Goal: Transaction & Acquisition: Purchase product/service

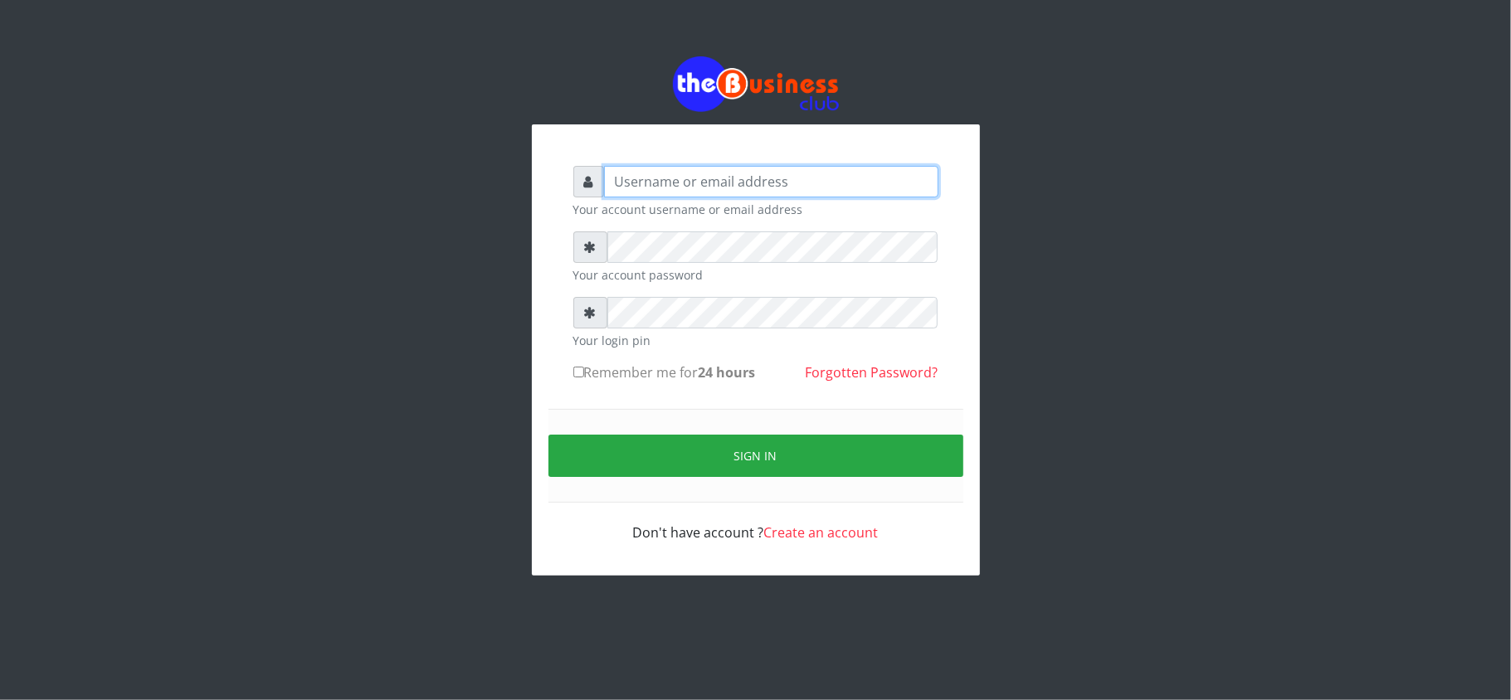
type input "kennyclassy"
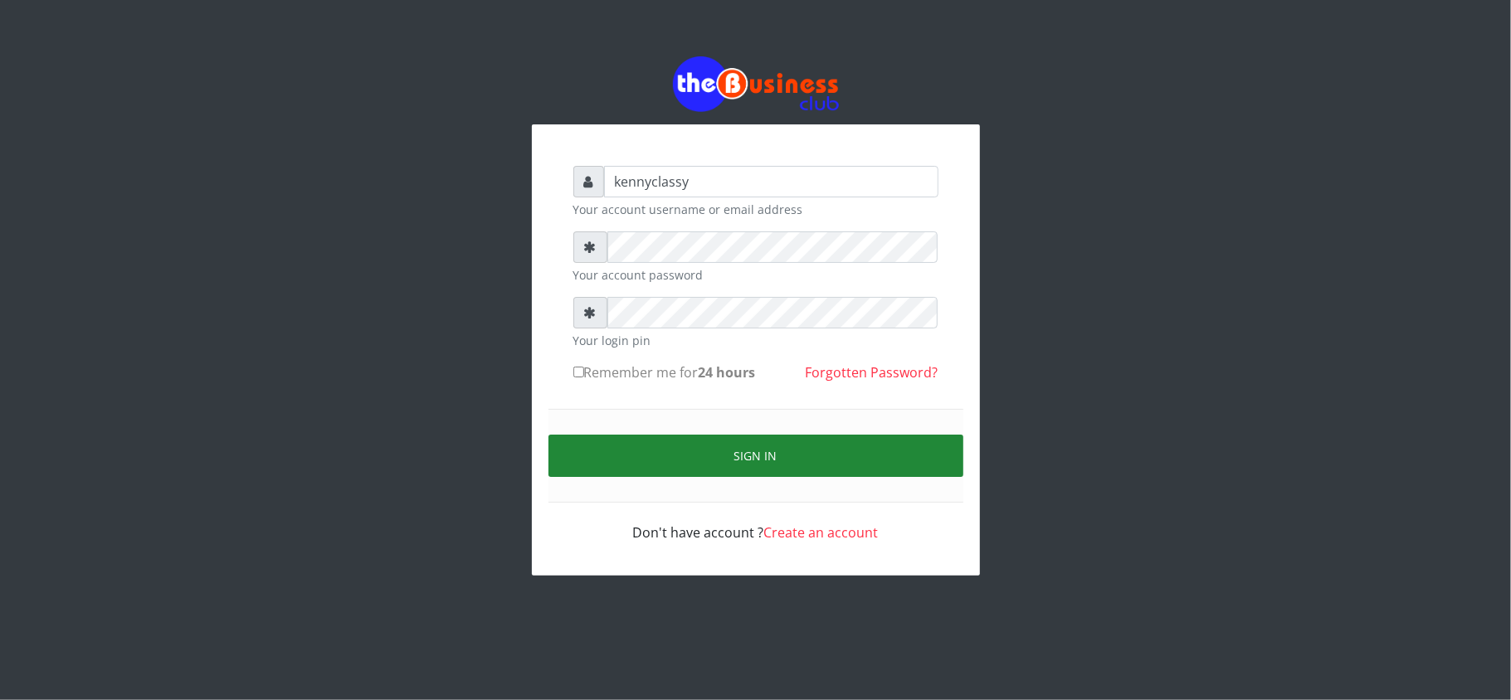
click at [723, 468] on button "Sign in" at bounding box center [755, 456] width 415 height 42
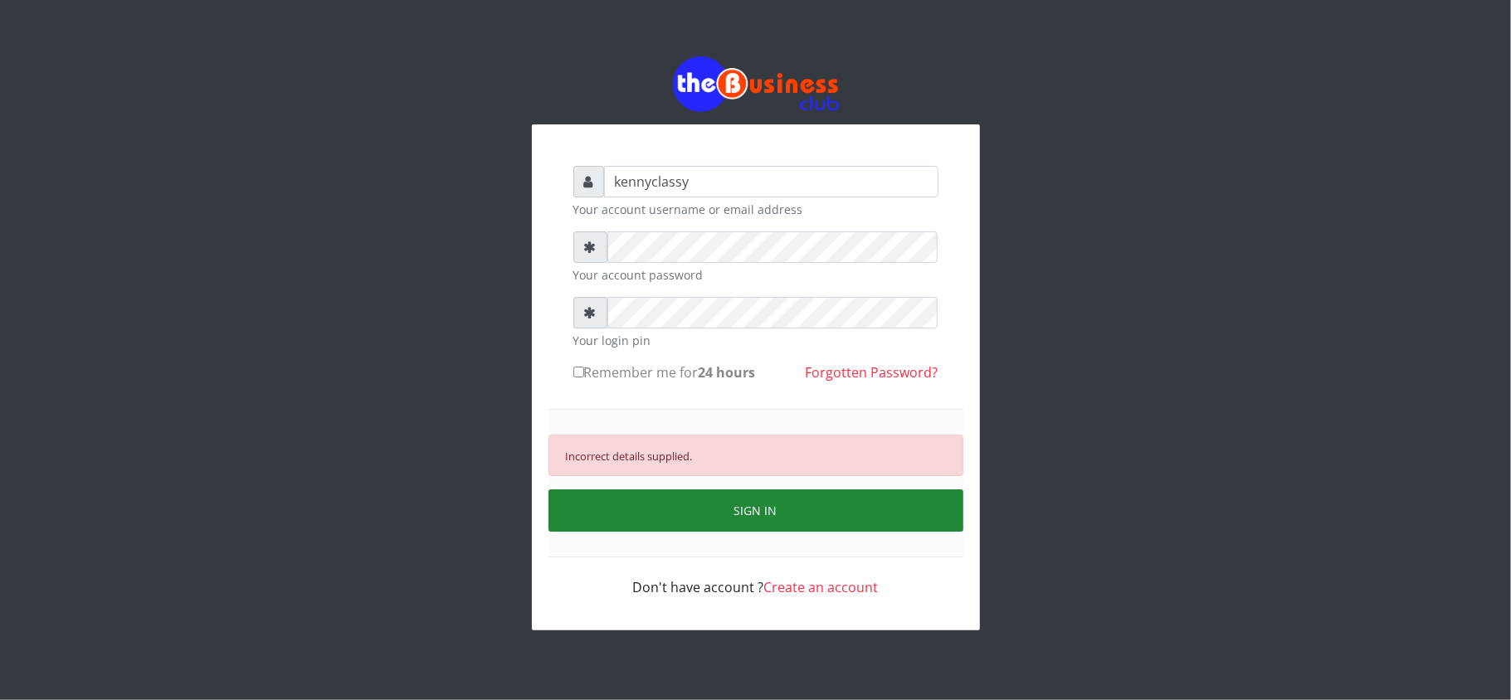
click at [800, 529] on button "SIGN IN" at bounding box center [755, 510] width 415 height 42
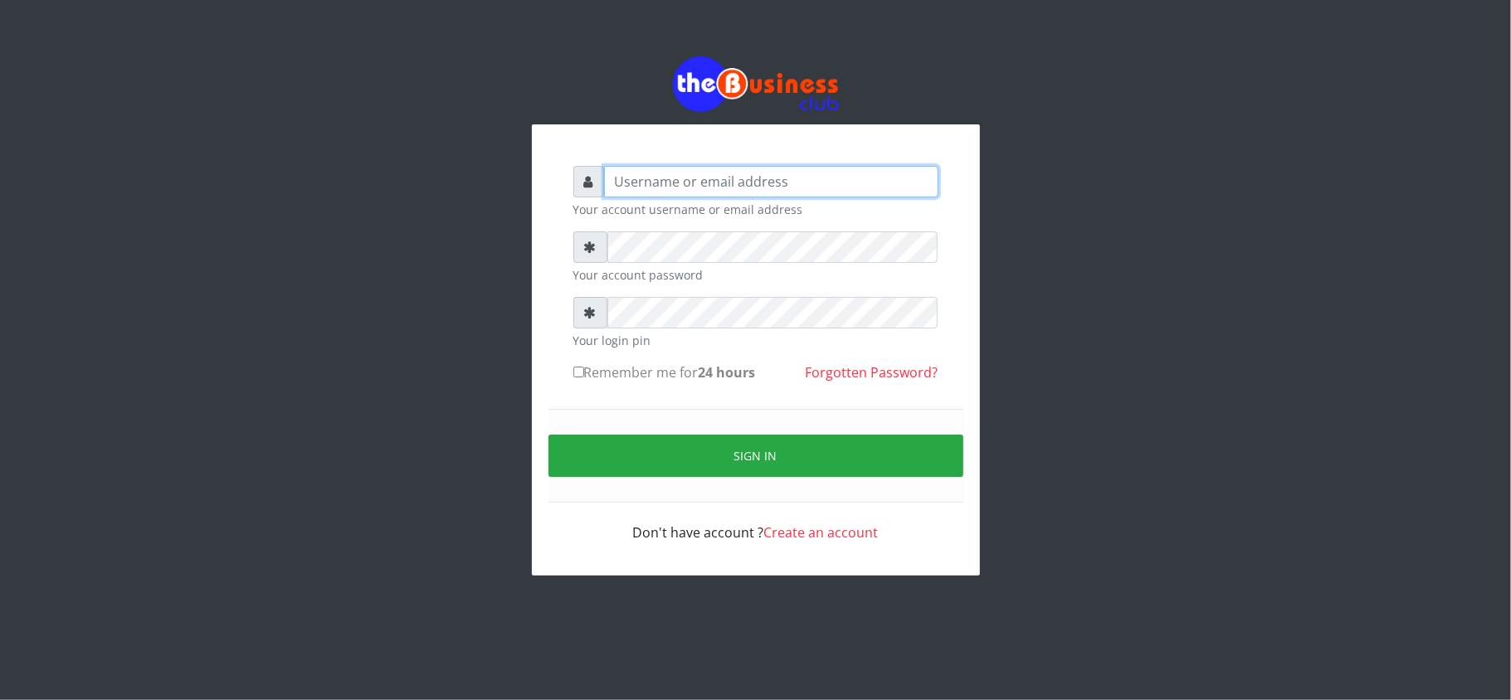
click at [674, 183] on input "text" at bounding box center [771, 182] width 334 height 32
type input "kennyclassy"
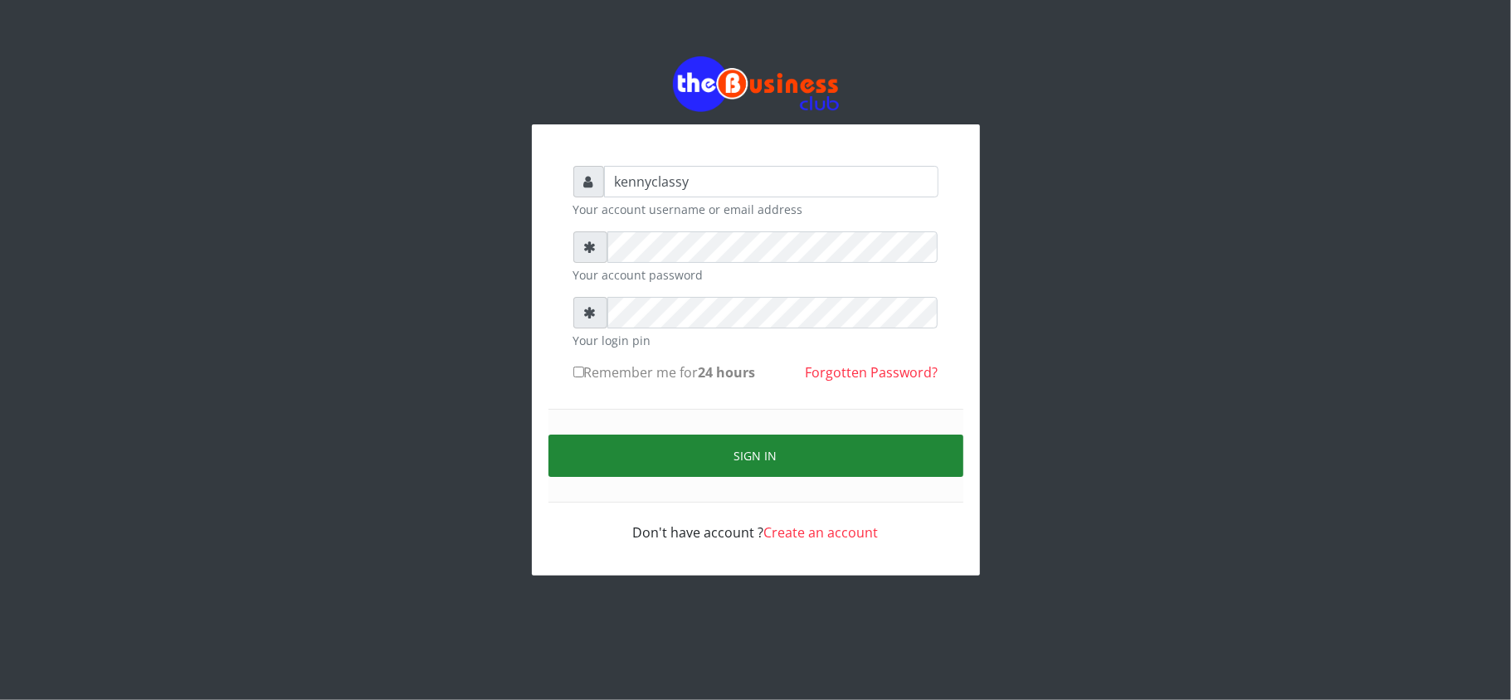
click at [680, 461] on button "Sign in" at bounding box center [755, 456] width 415 height 42
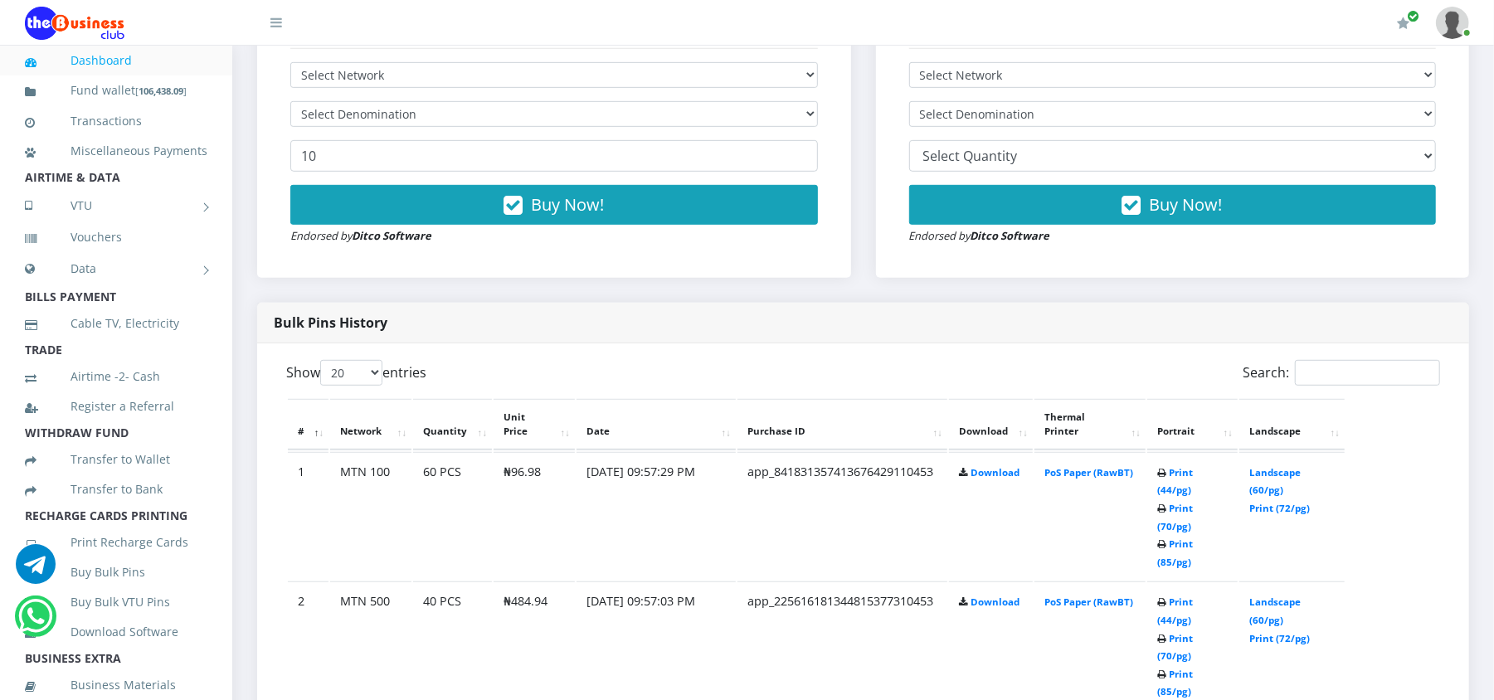
scroll to position [575, 0]
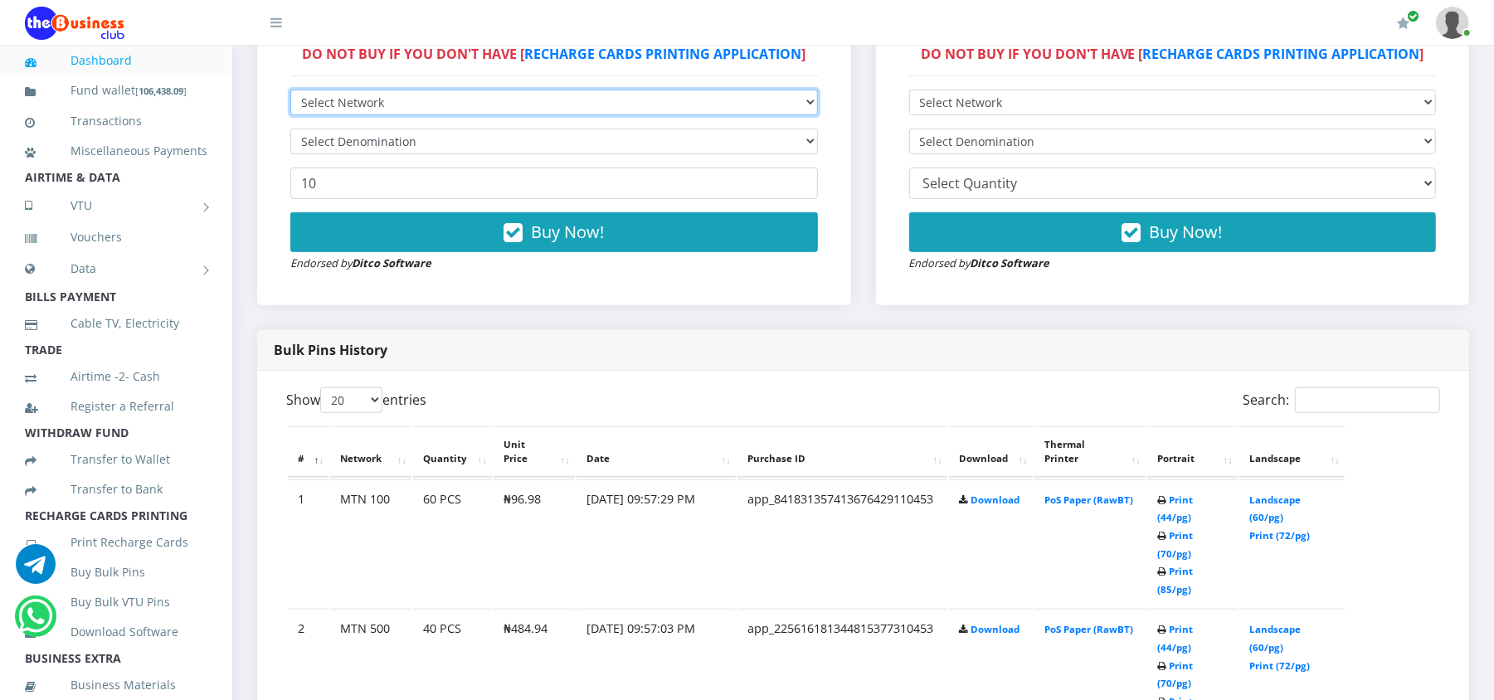
click at [717, 90] on select "Select Network MTN Globacom 9Mobile Airtel" at bounding box center [554, 103] width 528 height 26
select select "Airtel"
click at [290, 90] on select "Select Network MTN Globacom 9Mobile Airtel" at bounding box center [554, 103] width 528 height 26
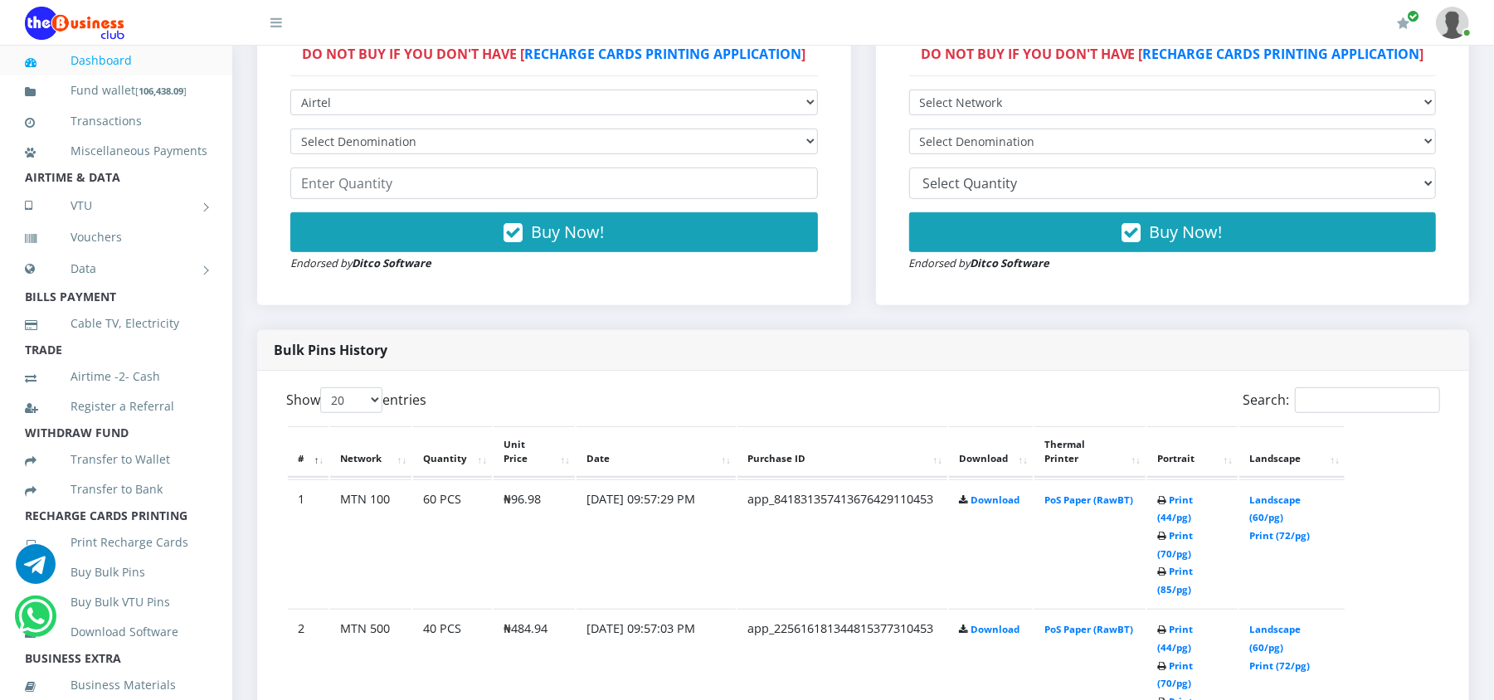
click at [572, 127] on form "Select Network MTN Globacom 9Mobile Airtel Select Denomination Airtel NGN100 - …" at bounding box center [554, 181] width 528 height 182
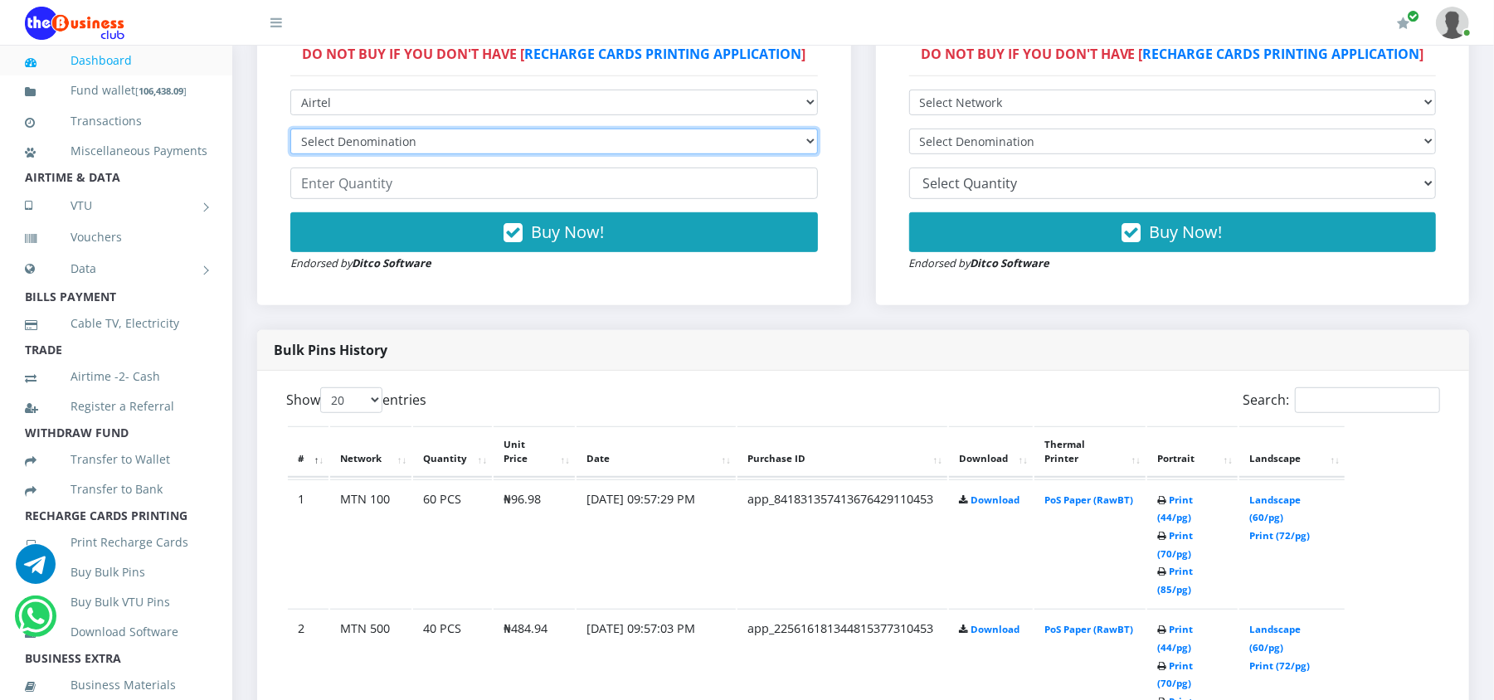
click at [572, 139] on select "Select Denomination Airtel NGN100 - ₦96.37 Airtel NGN200 - ₦192.74 Airtel NGN50…" at bounding box center [554, 142] width 528 height 26
select select "192.74-200"
click at [290, 129] on select "Select Denomination Airtel NGN100 - ₦96.37 Airtel NGN200 - ₦192.74 Airtel NGN50…" at bounding box center [554, 142] width 528 height 26
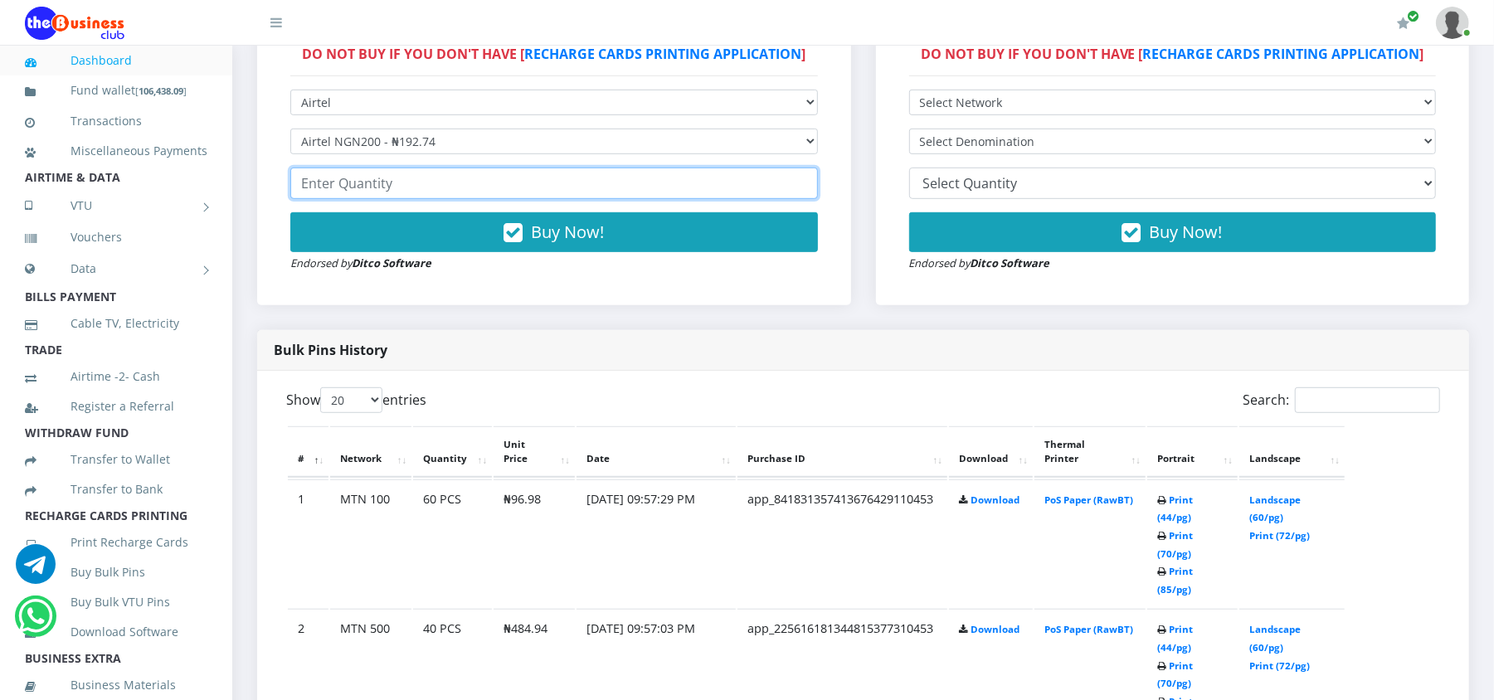
click at [548, 189] on input "number" at bounding box center [554, 184] width 528 height 32
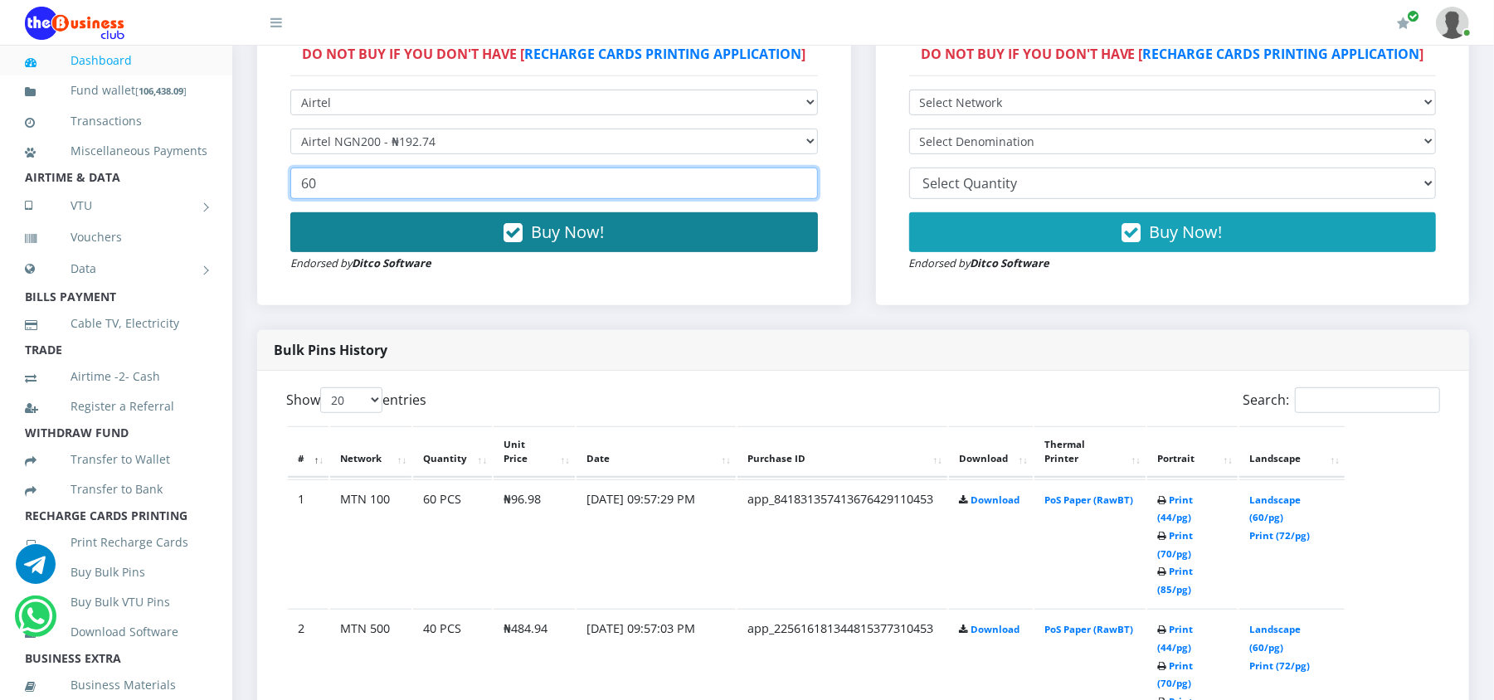
type input "60"
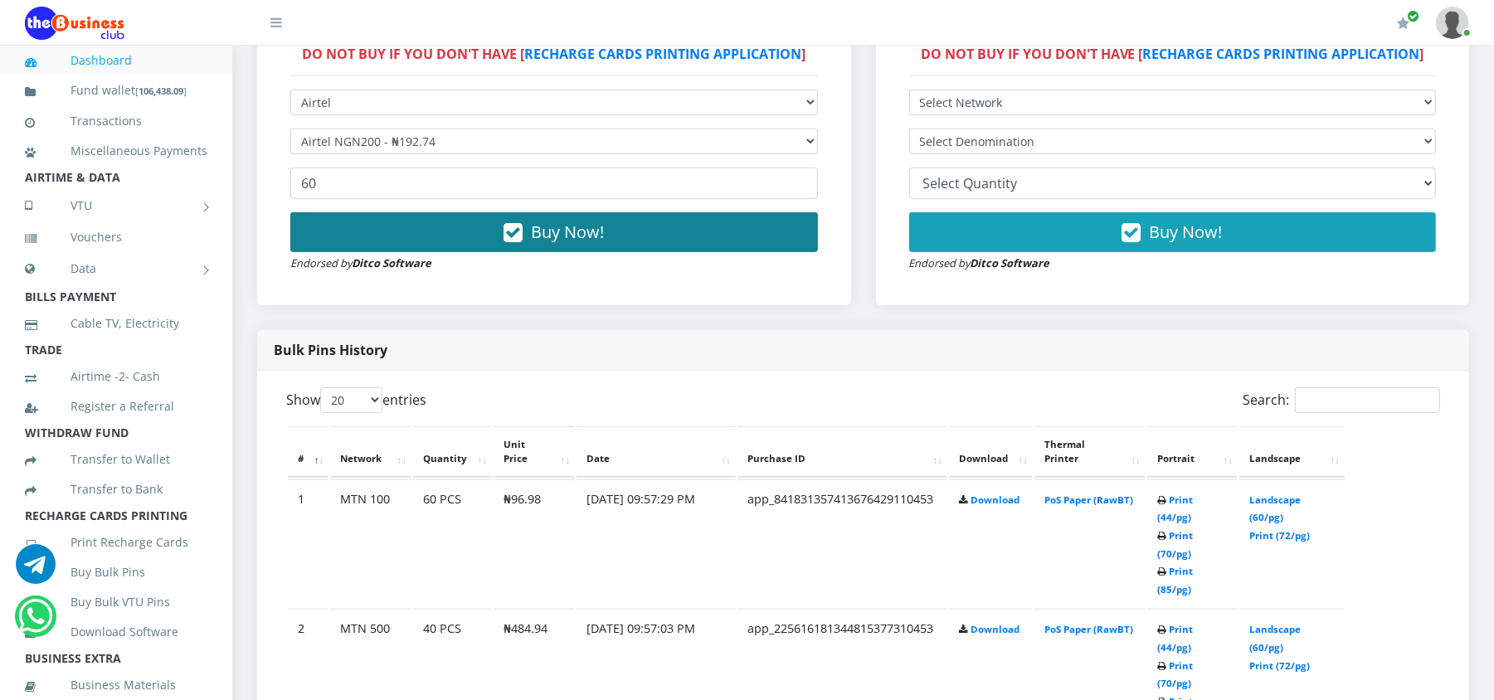
click at [548, 226] on span "Buy Now!" at bounding box center [567, 232] width 73 height 22
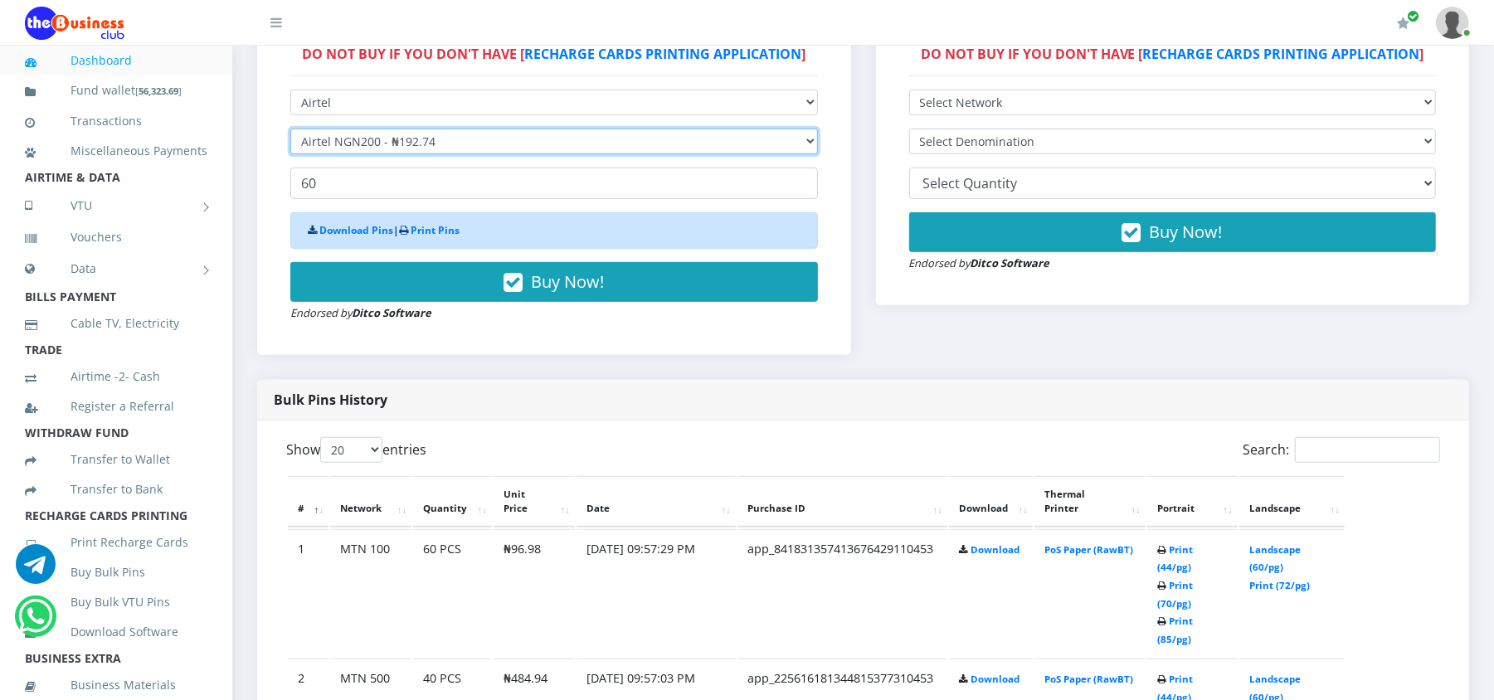
click at [526, 141] on select "Select Denomination Airtel NGN100 - ₦96.37 Airtel NGN200 - ₦192.74 Airtel NGN50…" at bounding box center [554, 142] width 528 height 26
click at [290, 129] on select "Select Denomination Airtel NGN100 - ₦96.37 Airtel NGN200 - ₦192.74 Airtel NGN50…" at bounding box center [554, 142] width 528 height 26
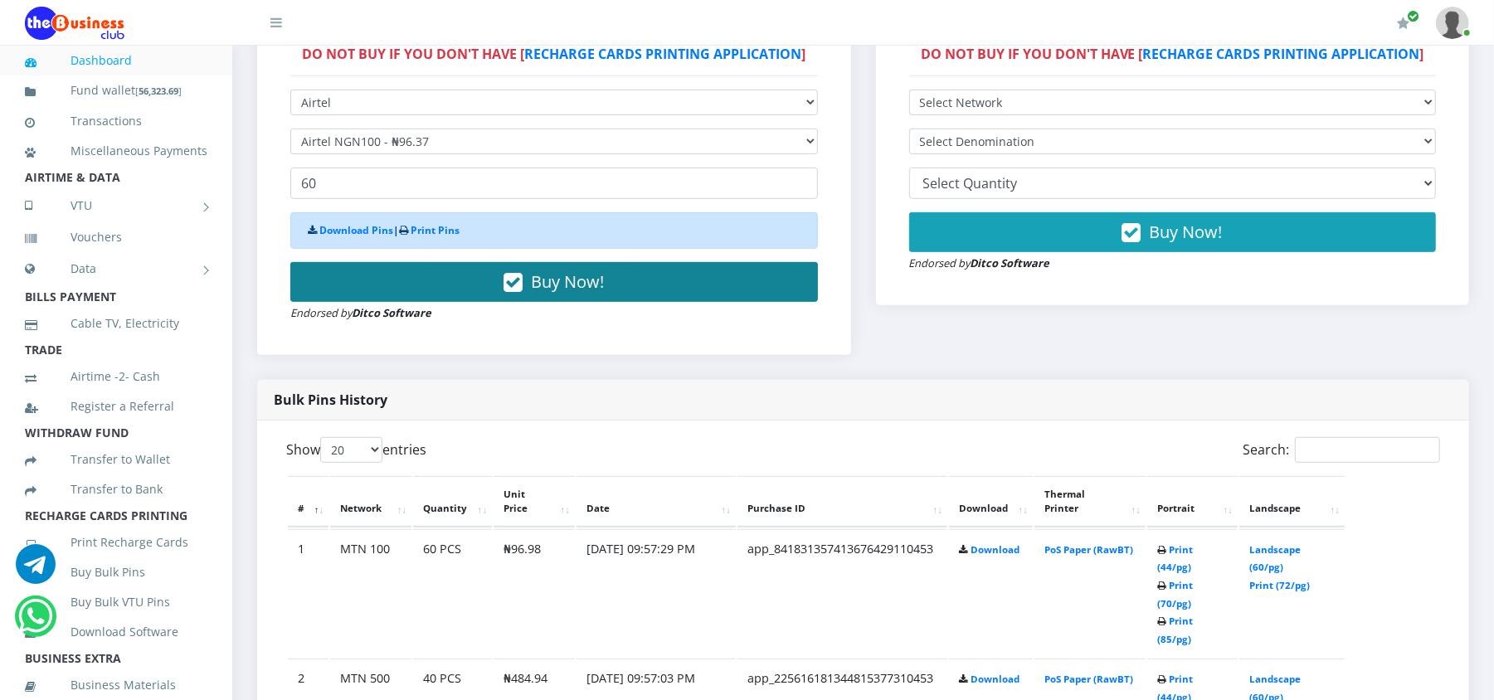
click at [483, 283] on button "Buy Now!" at bounding box center [554, 282] width 528 height 40
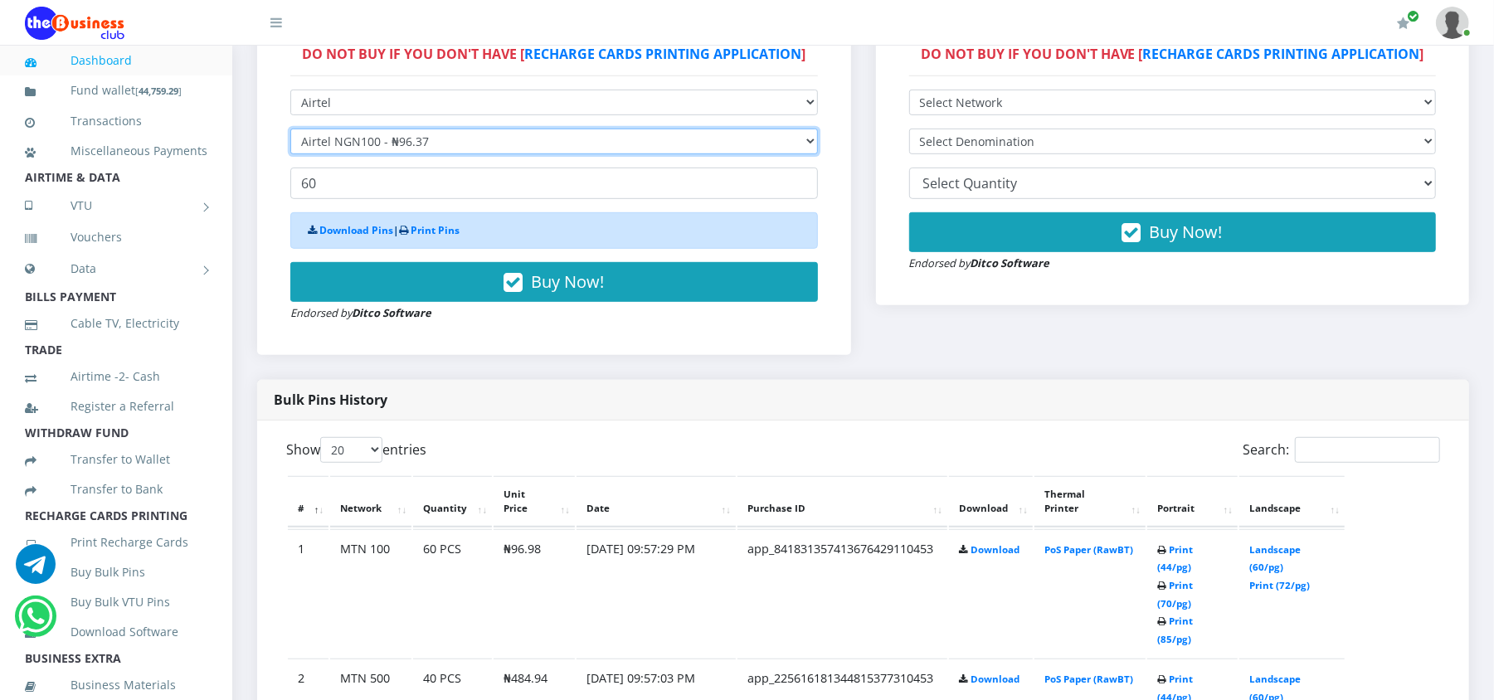
click at [406, 138] on select "Select Denomination Airtel NGN100 - ₦96.37 Airtel NGN200 - ₦192.74 Airtel NGN50…" at bounding box center [554, 142] width 528 height 26
select select "481.85-500"
click at [290, 129] on select "Select Denomination Airtel NGN100 - ₦96.37 Airtel NGN200 - ₦192.74 Airtel NGN50…" at bounding box center [554, 142] width 528 height 26
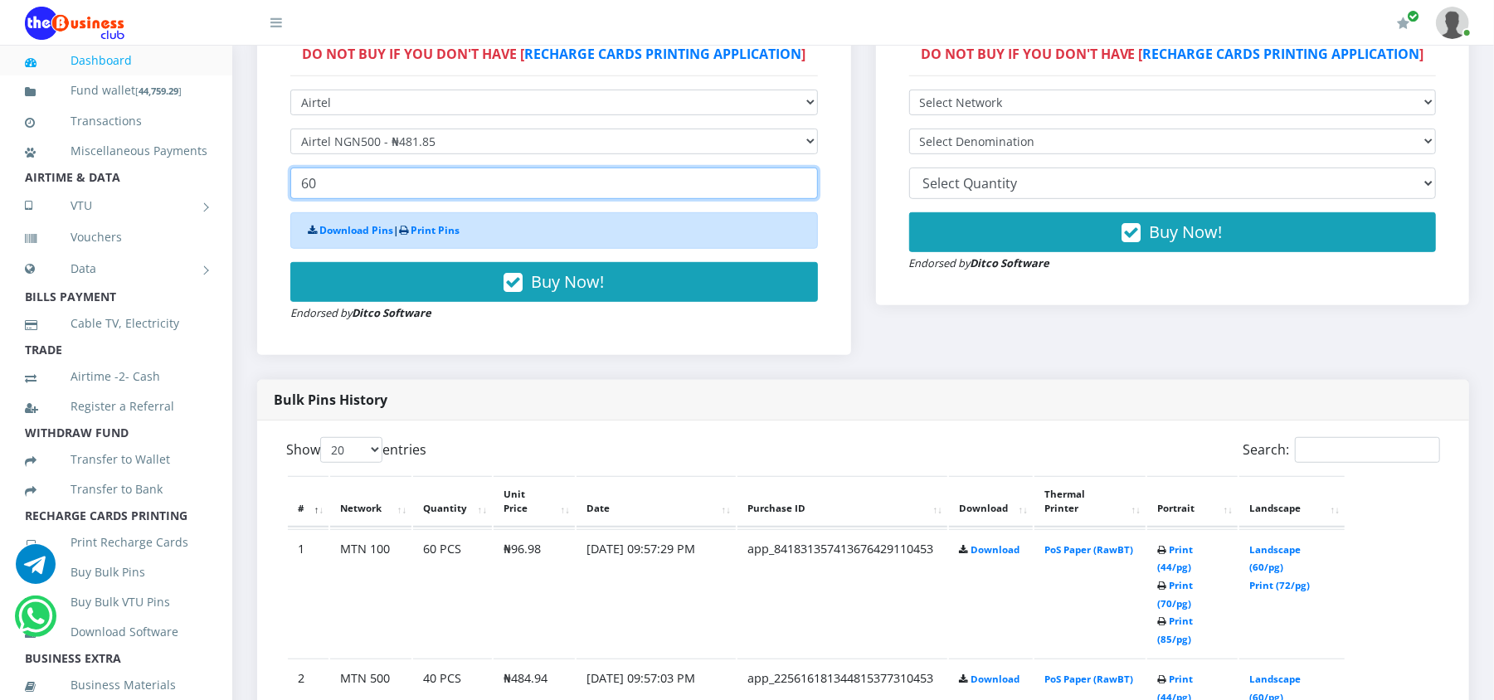
click at [369, 191] on input "60" at bounding box center [554, 184] width 528 height 32
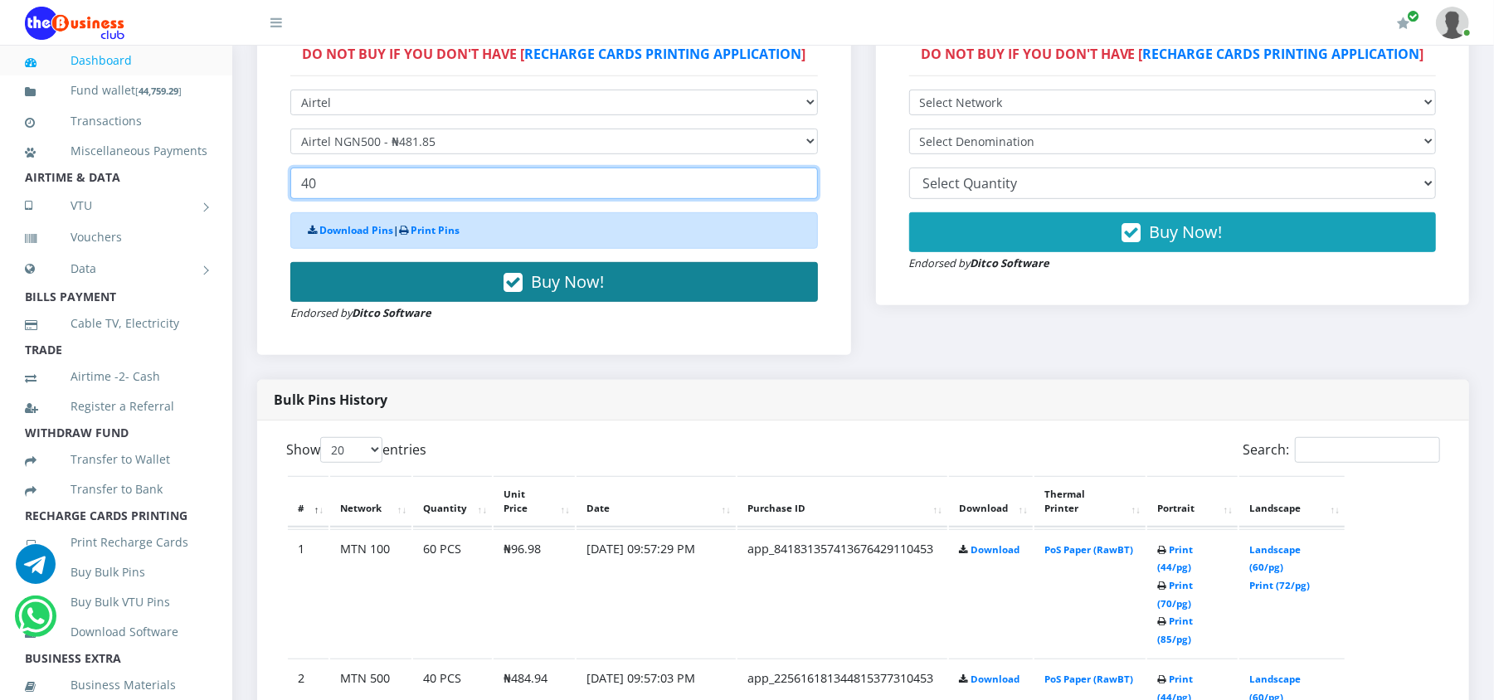
type input "40"
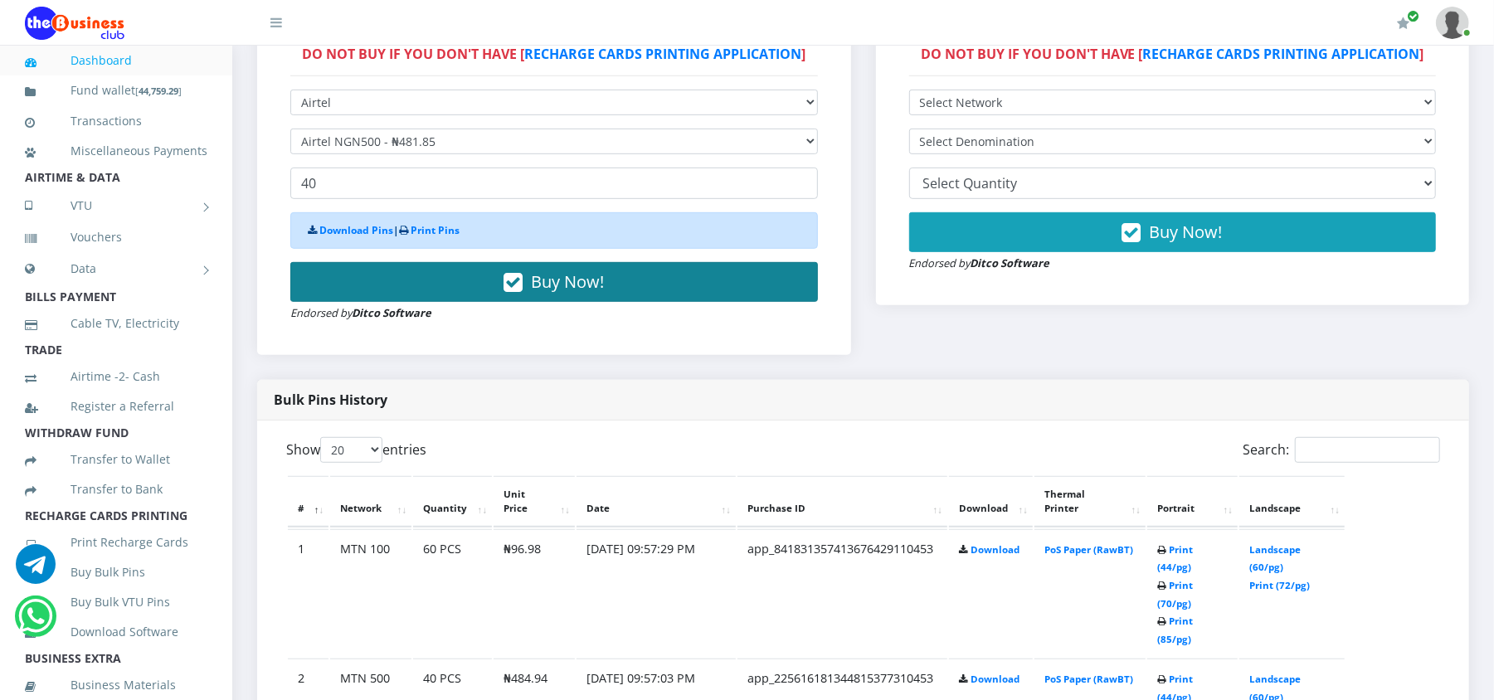
click at [450, 276] on button "Buy Now!" at bounding box center [554, 282] width 528 height 40
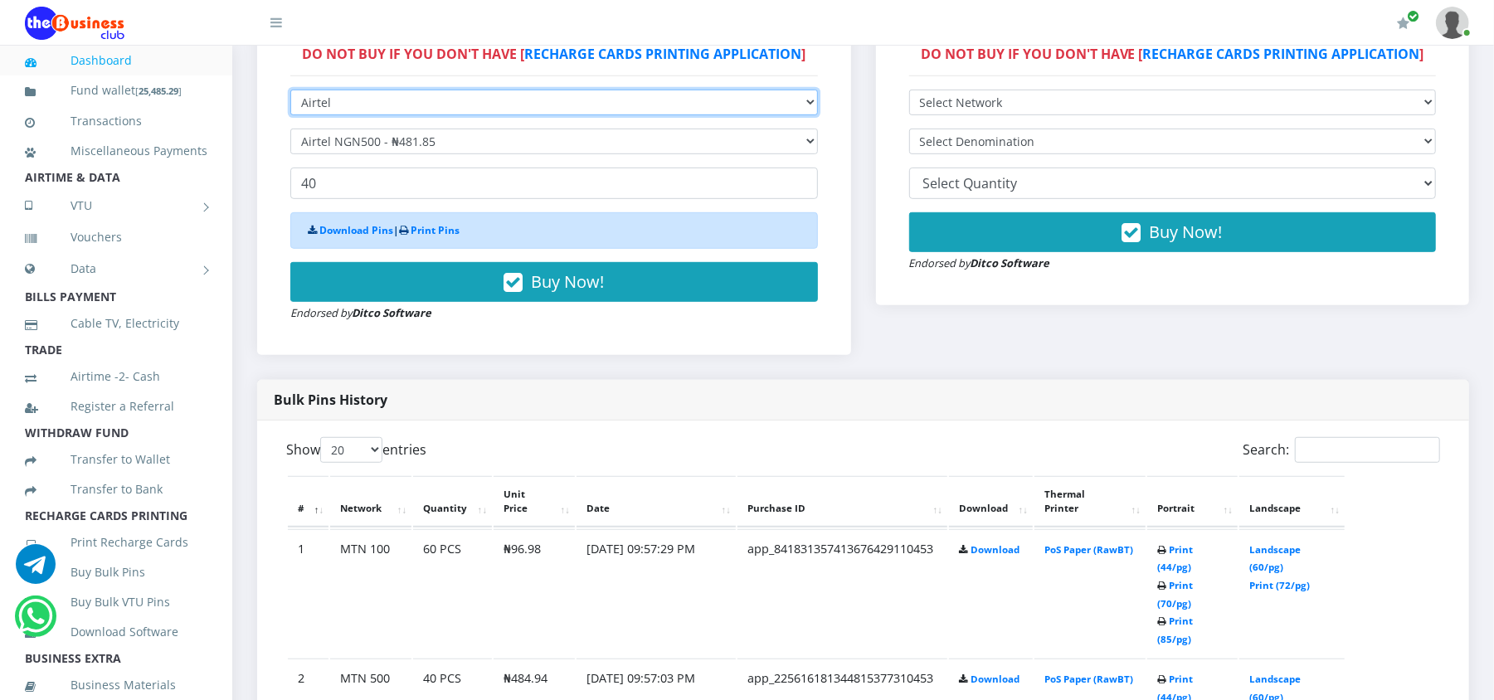
click at [392, 103] on select "Select Network MTN Globacom 9Mobile Airtel" at bounding box center [554, 103] width 528 height 26
select select "Glo"
click at [290, 90] on select "Select Network MTN Globacom 9Mobile Airtel" at bounding box center [554, 103] width 528 height 26
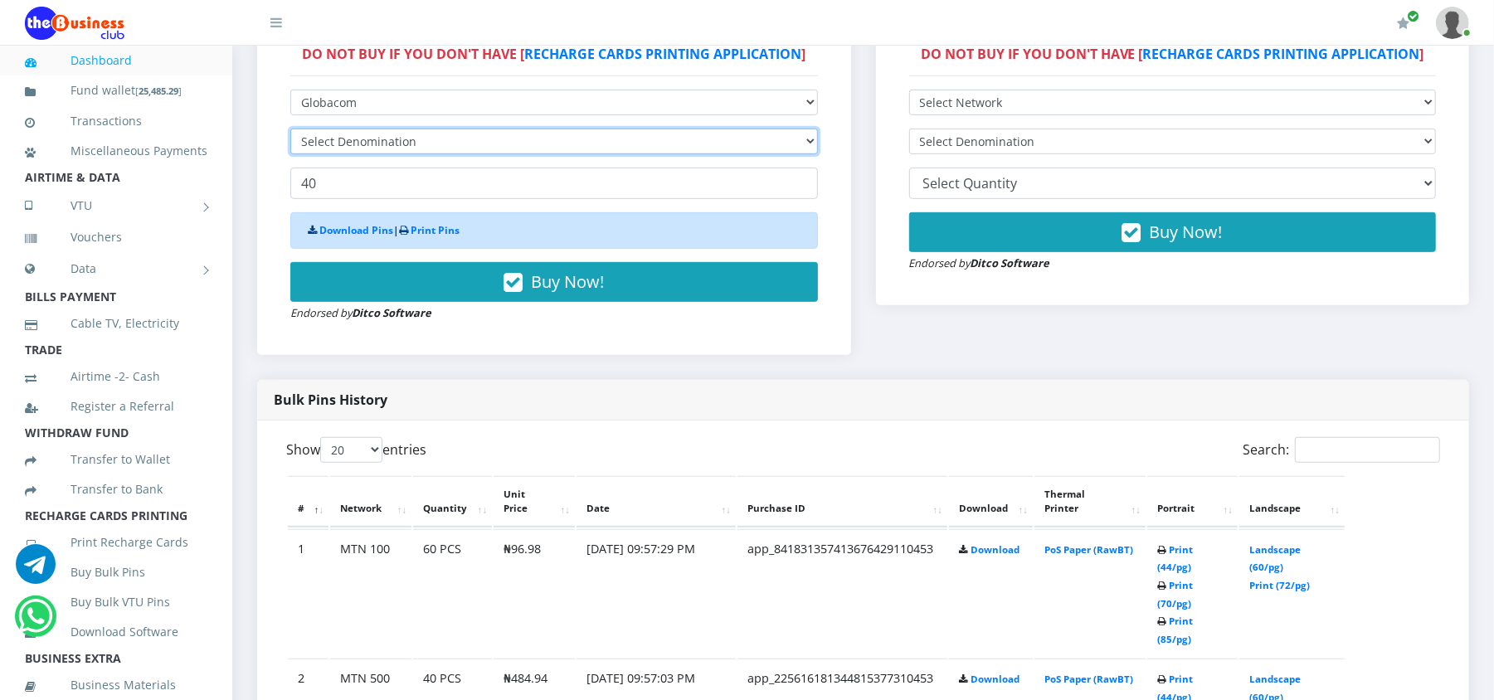
click at [373, 141] on select "Select Denomination" at bounding box center [554, 142] width 528 height 26
select select "193-200"
click at [290, 129] on select "Select Denomination Glo NGN100 - ₦96.50 Glo NGN200 - ₦193.00 Glo NGN500 - ₦482.…" at bounding box center [554, 142] width 528 height 26
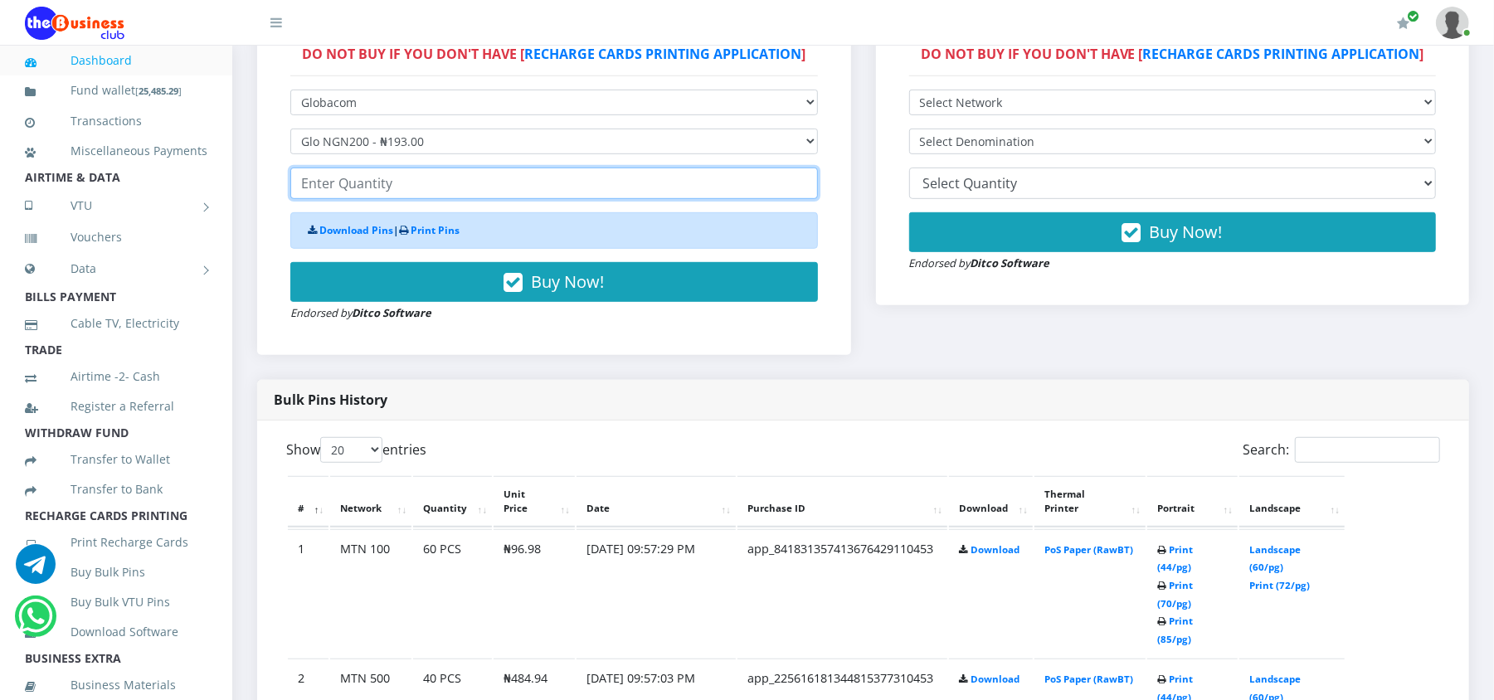
click at [370, 180] on input "number" at bounding box center [554, 184] width 528 height 32
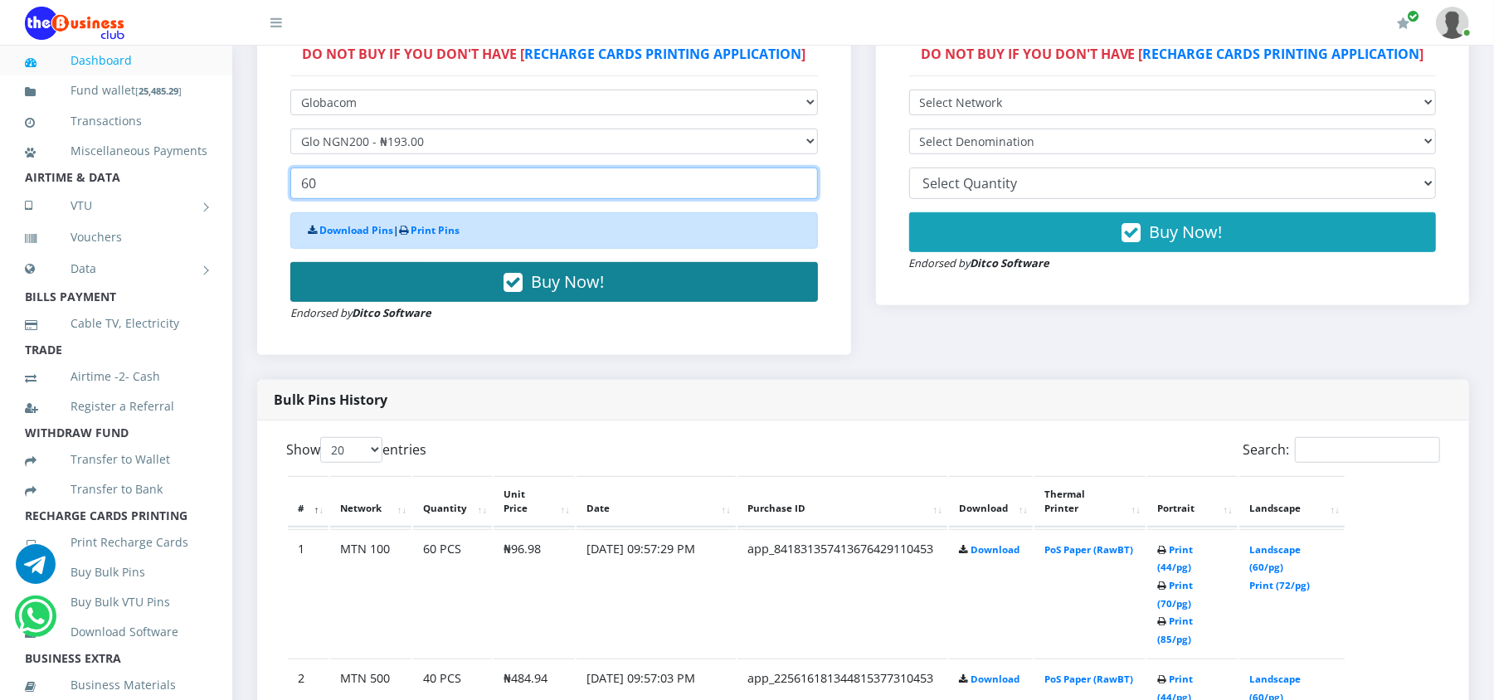
type input "60"
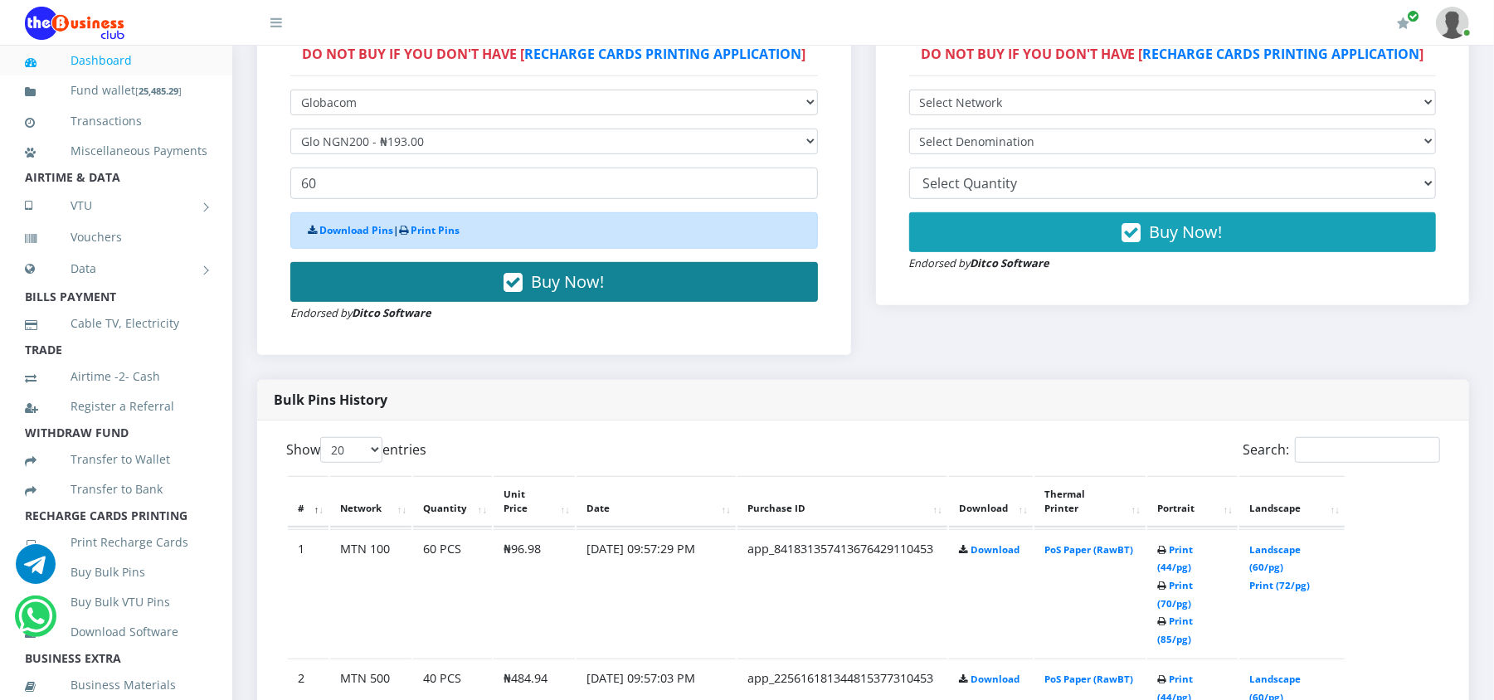
click at [379, 292] on button "Buy Now!" at bounding box center [554, 282] width 528 height 40
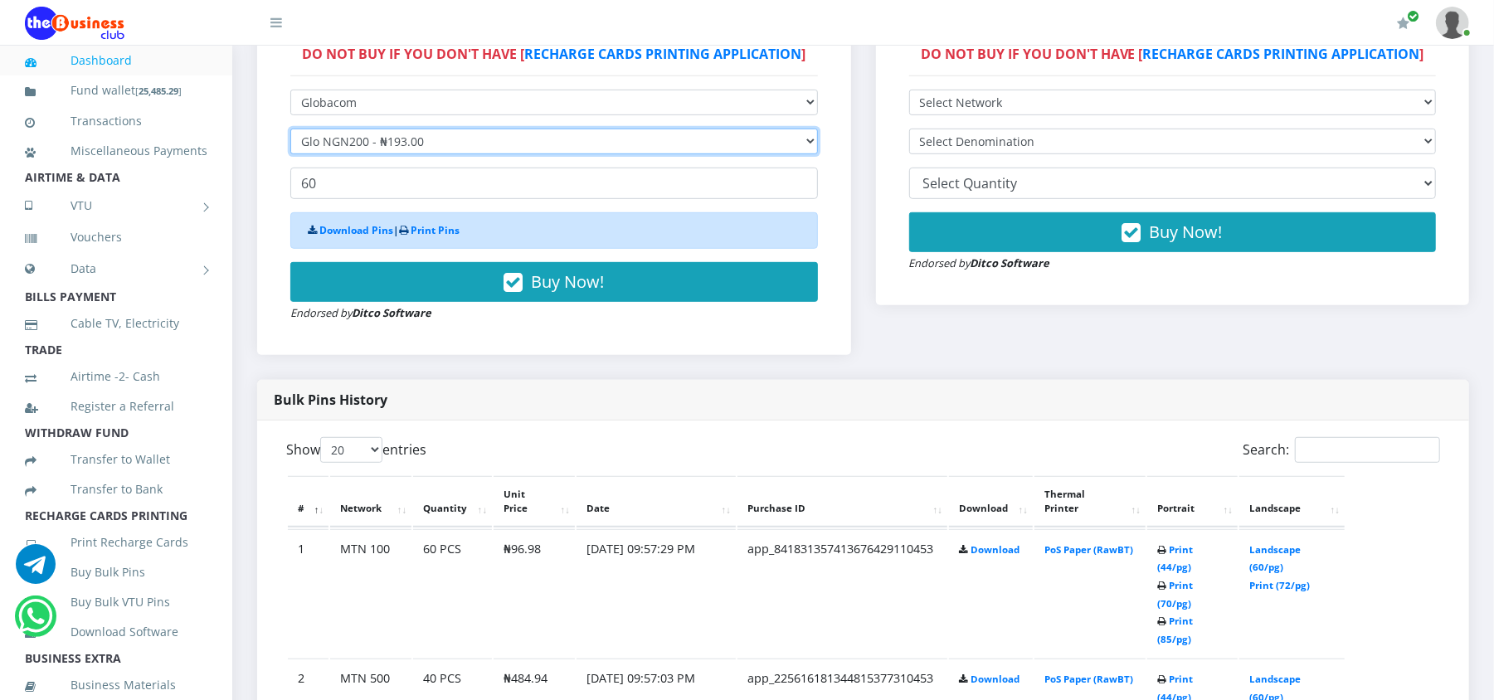
click at [387, 141] on select "Select Denomination Glo NGN100 - ₦96.50 Glo NGN200 - ₦193.00 Glo NGN500 - ₦482.…" at bounding box center [554, 142] width 528 height 26
click at [290, 129] on select "Select Denomination Glo NGN100 - ₦96.50 Glo NGN200 - ₦193.00 Glo NGN500 - ₦482.…" at bounding box center [554, 142] width 528 height 26
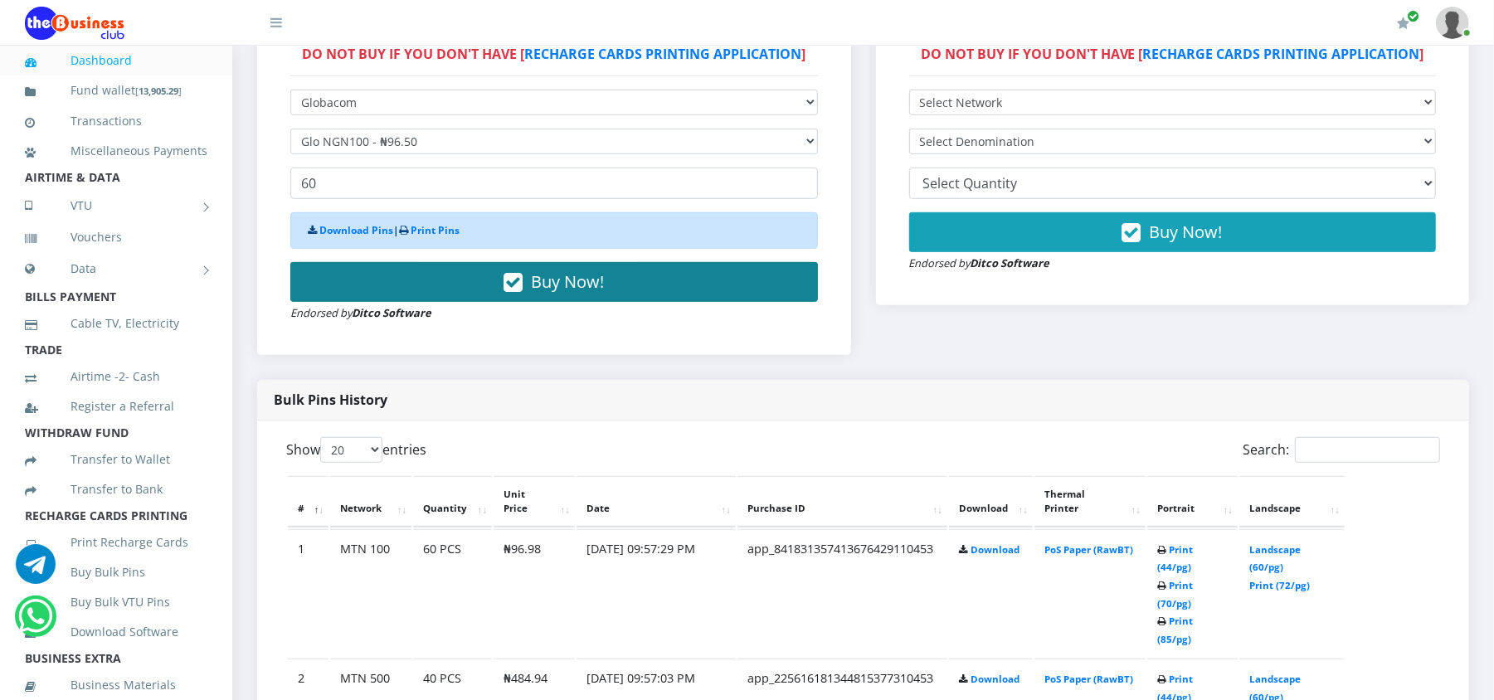
click at [372, 270] on button "Buy Now!" at bounding box center [554, 282] width 528 height 40
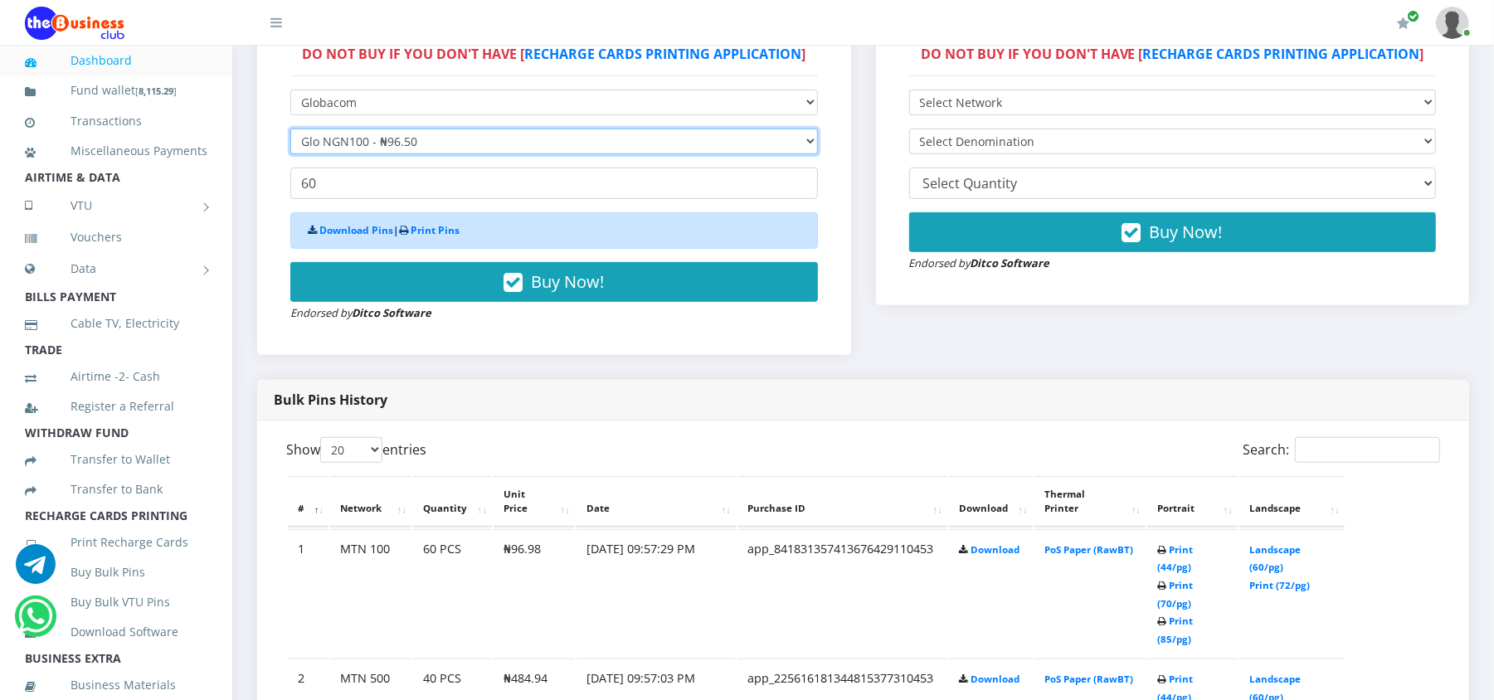
click at [372, 144] on select "Select Denomination Glo NGN100 - ₦96.50 Glo NGN200 - ₦193.00 Glo NGN500 - ₦482.…" at bounding box center [554, 142] width 528 height 26
select select "482.5-500"
click at [290, 129] on select "Select Denomination Glo NGN100 - ₦96.50 Glo NGN200 - ₦193.00 Glo NGN500 - ₦482.…" at bounding box center [554, 142] width 528 height 26
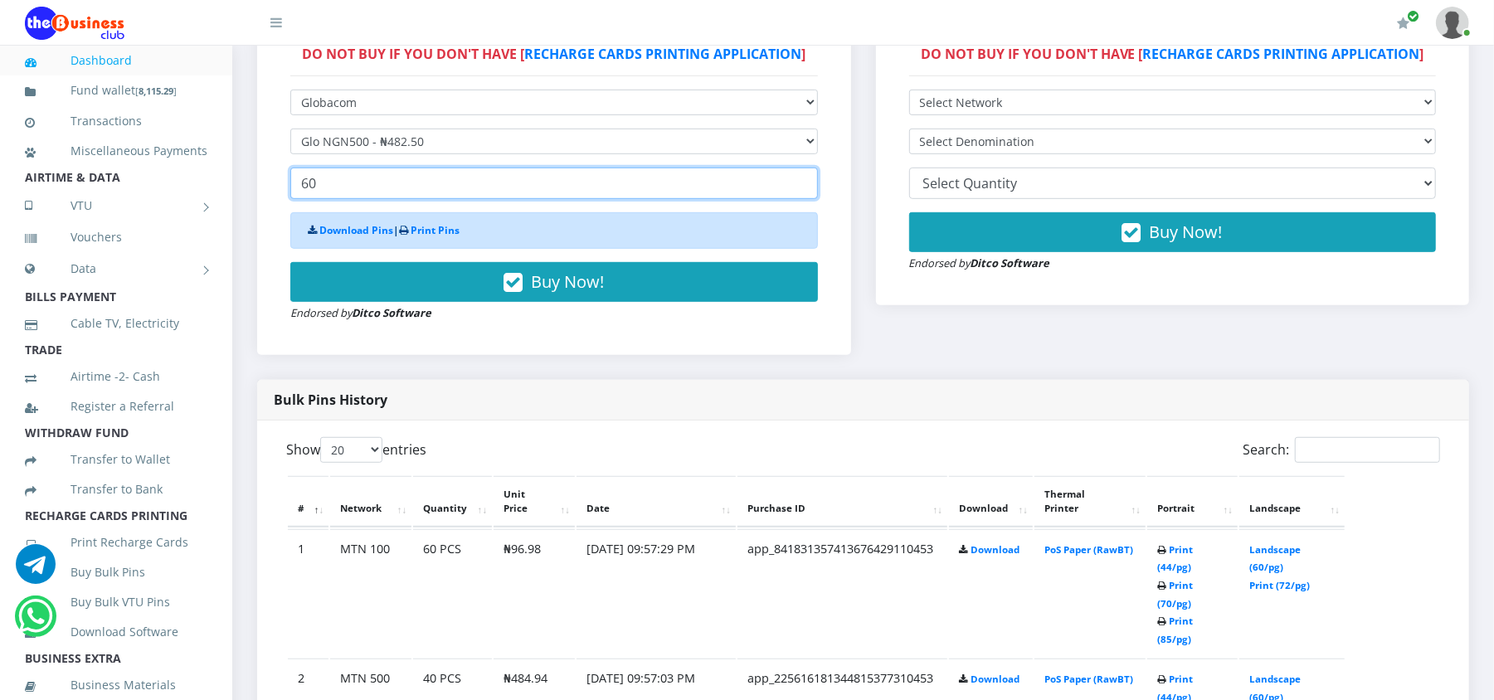
click at [368, 187] on input "60" at bounding box center [554, 184] width 528 height 32
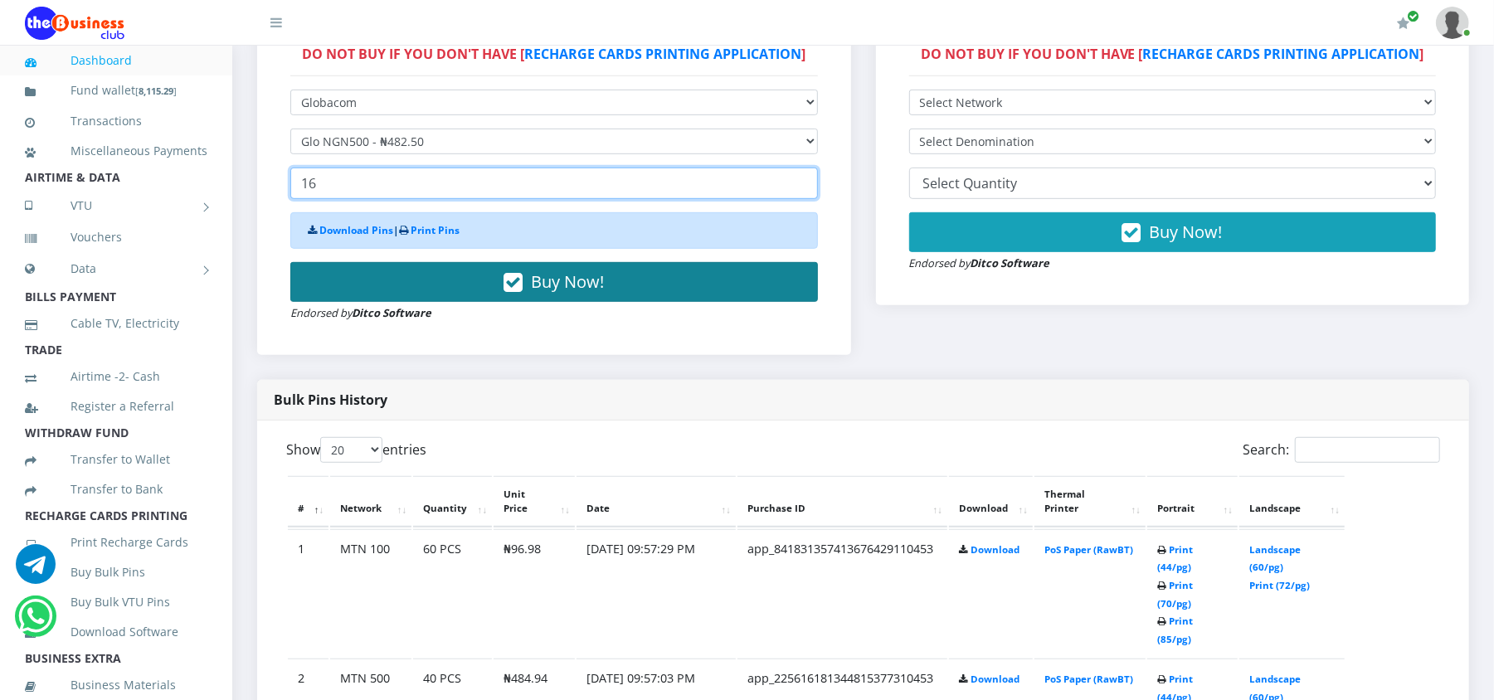
type input "16"
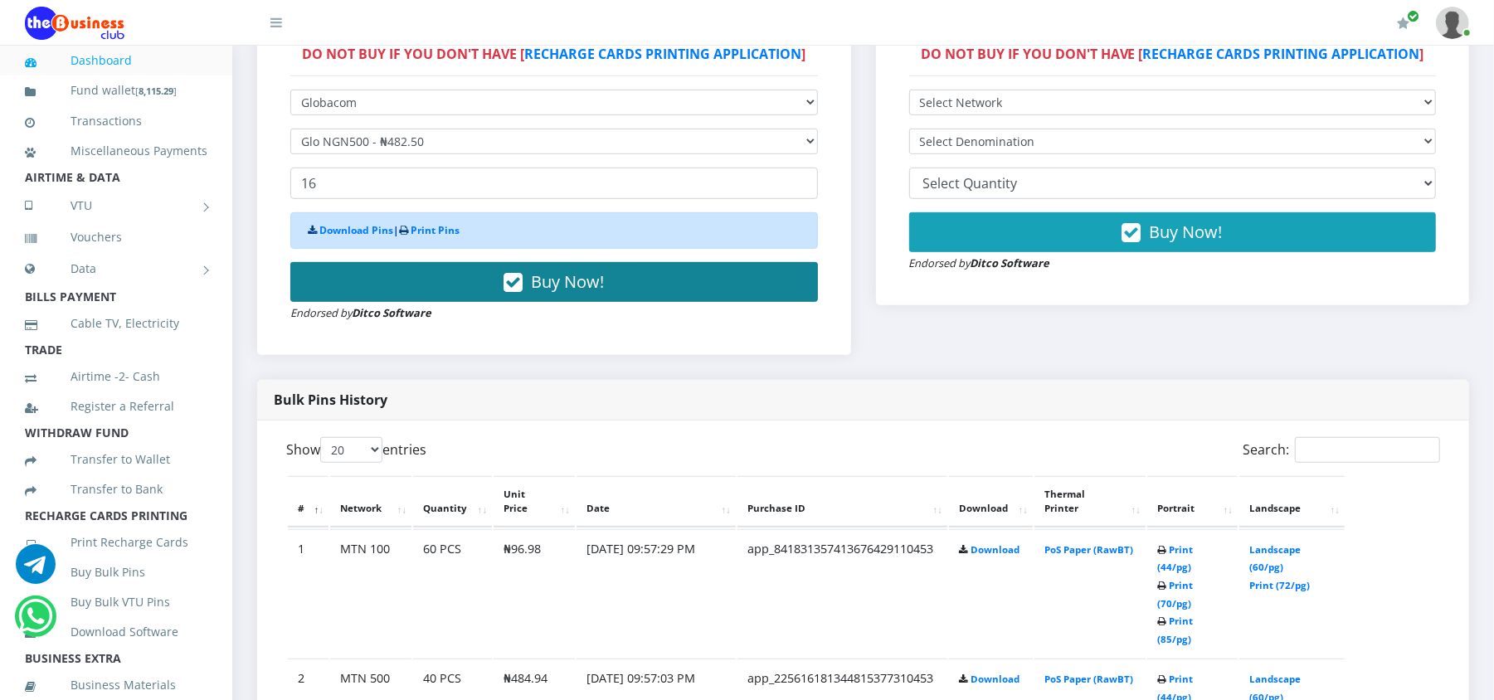
click at [403, 289] on button "Buy Now!" at bounding box center [554, 282] width 528 height 40
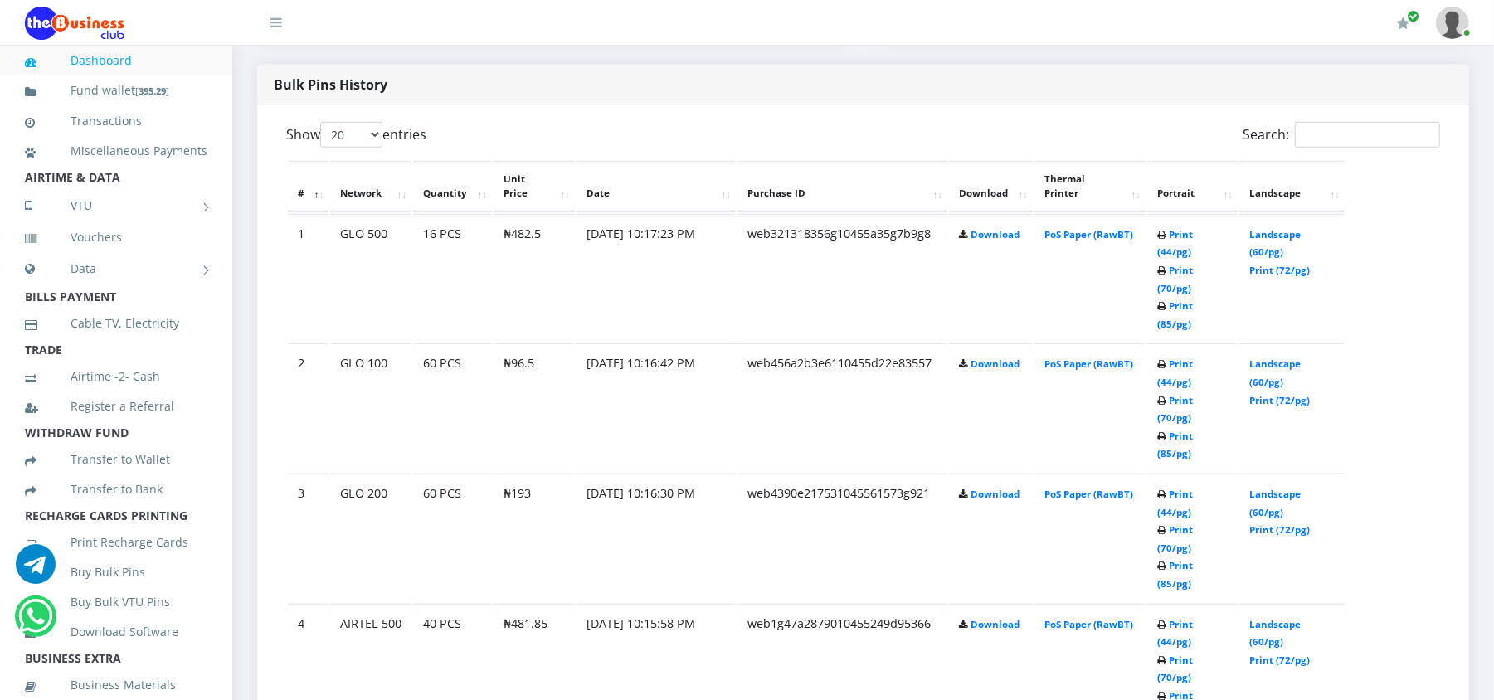
scroll to position [796, 0]
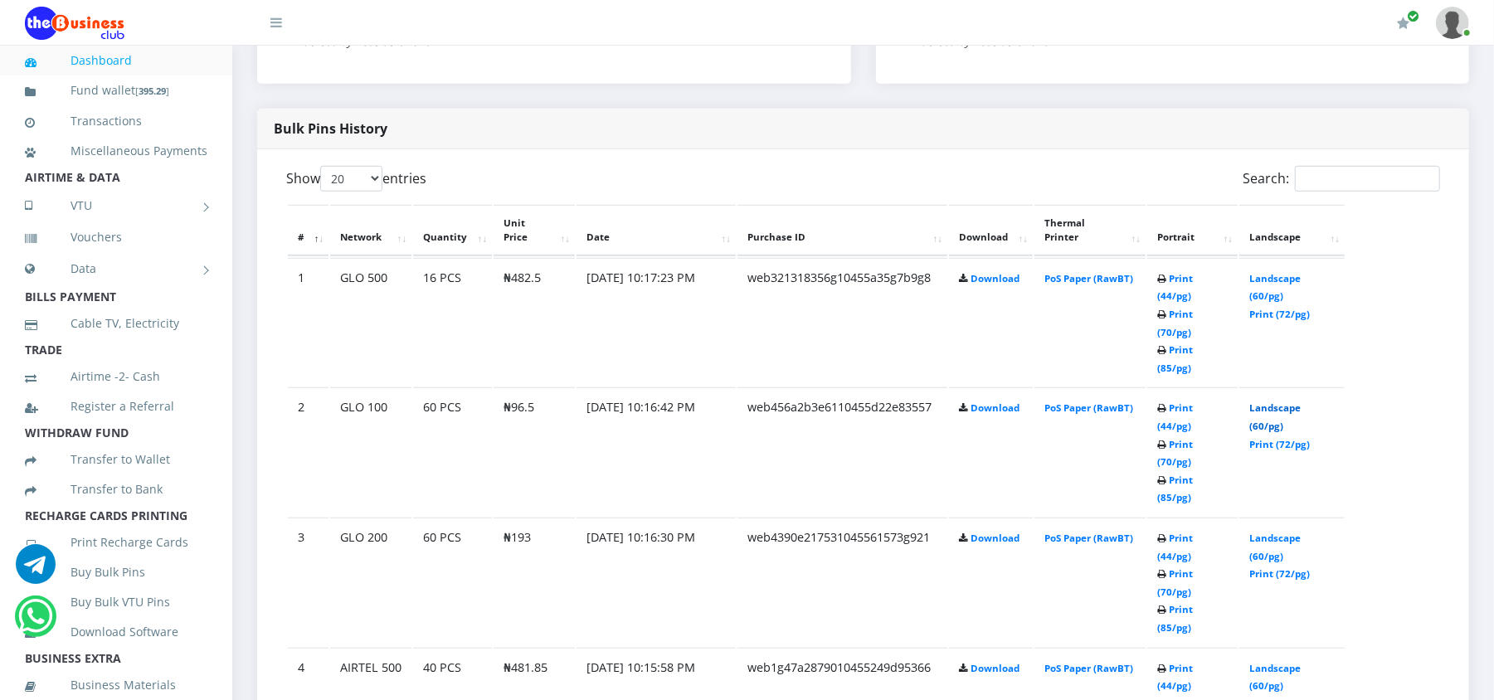
click at [1277, 401] on link "Landscape (60/pg)" at bounding box center [1274, 416] width 51 height 31
click at [1192, 276] on link "Print (44/pg)" at bounding box center [1175, 287] width 36 height 31
click at [1193, 662] on link "Print (44/pg)" at bounding box center [1175, 677] width 36 height 31
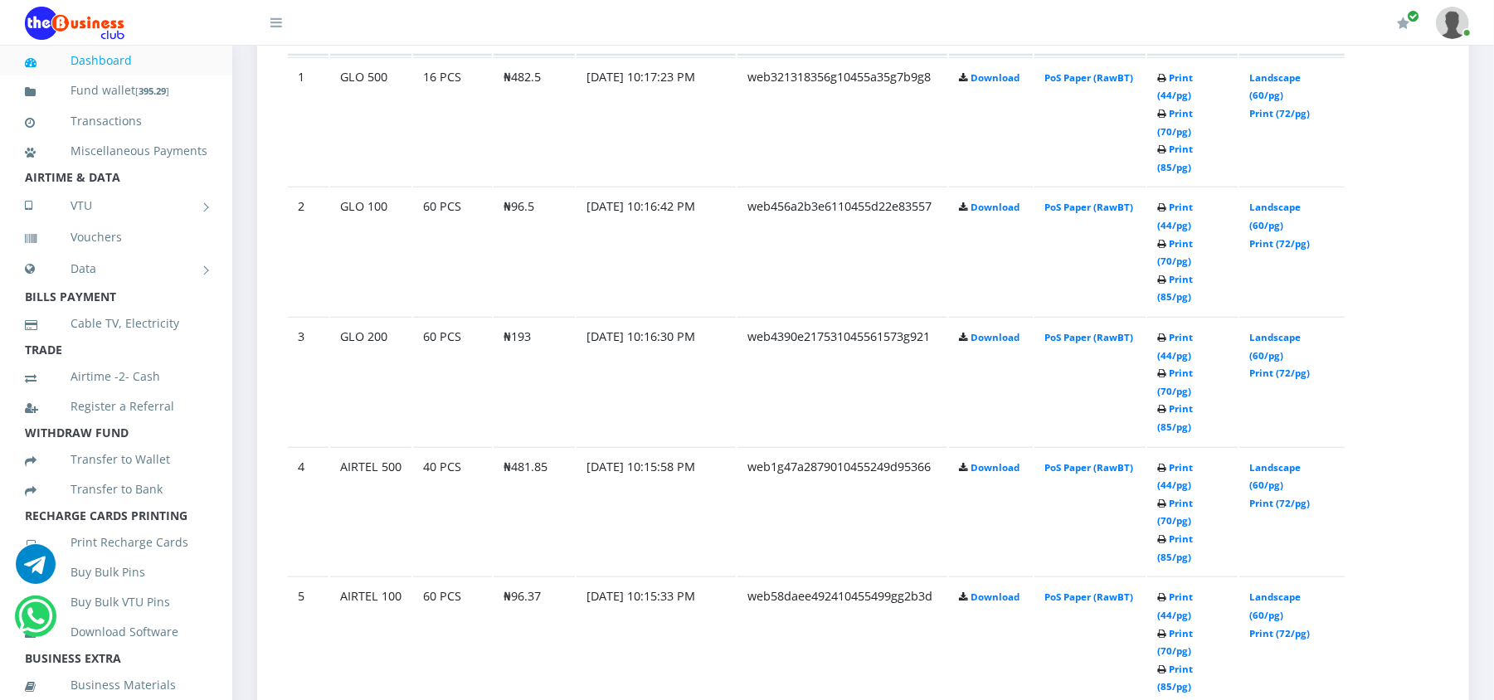
scroll to position [1017, 0]
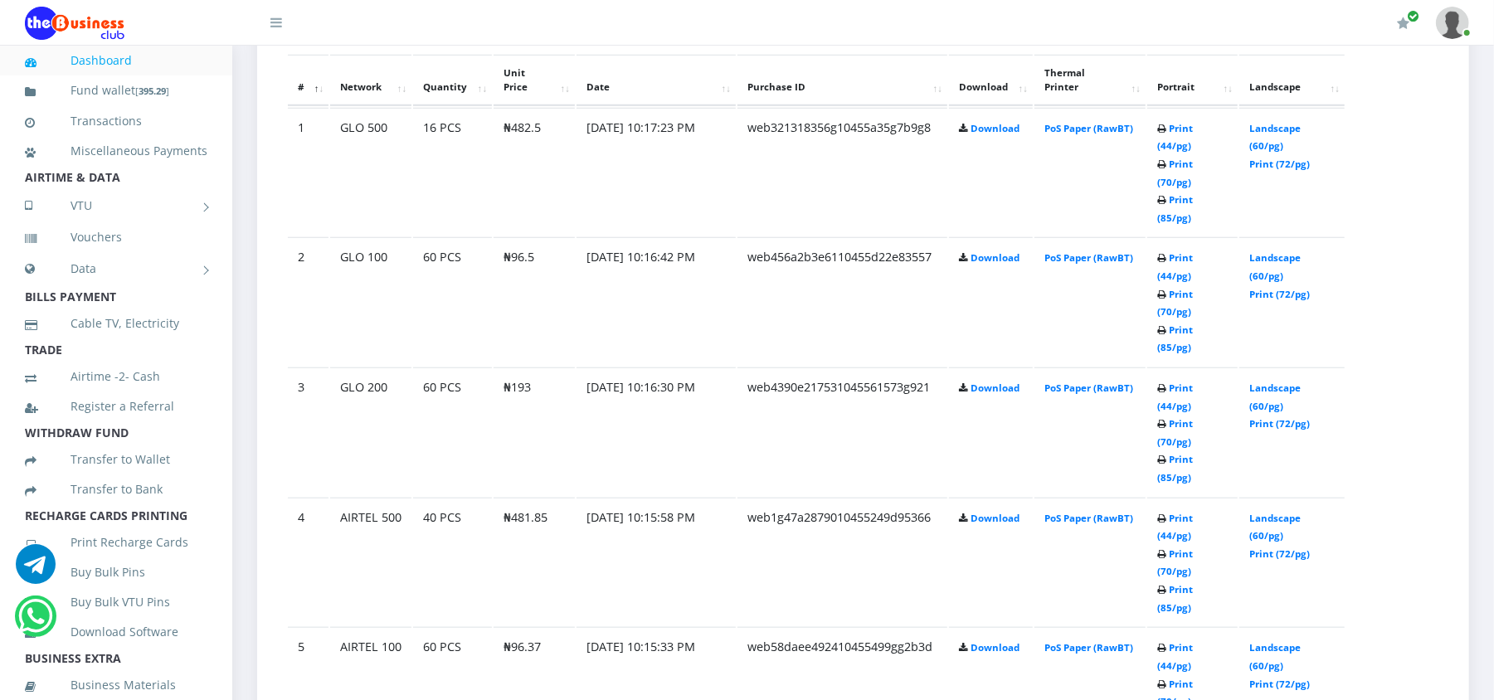
scroll to position [1017, 0]
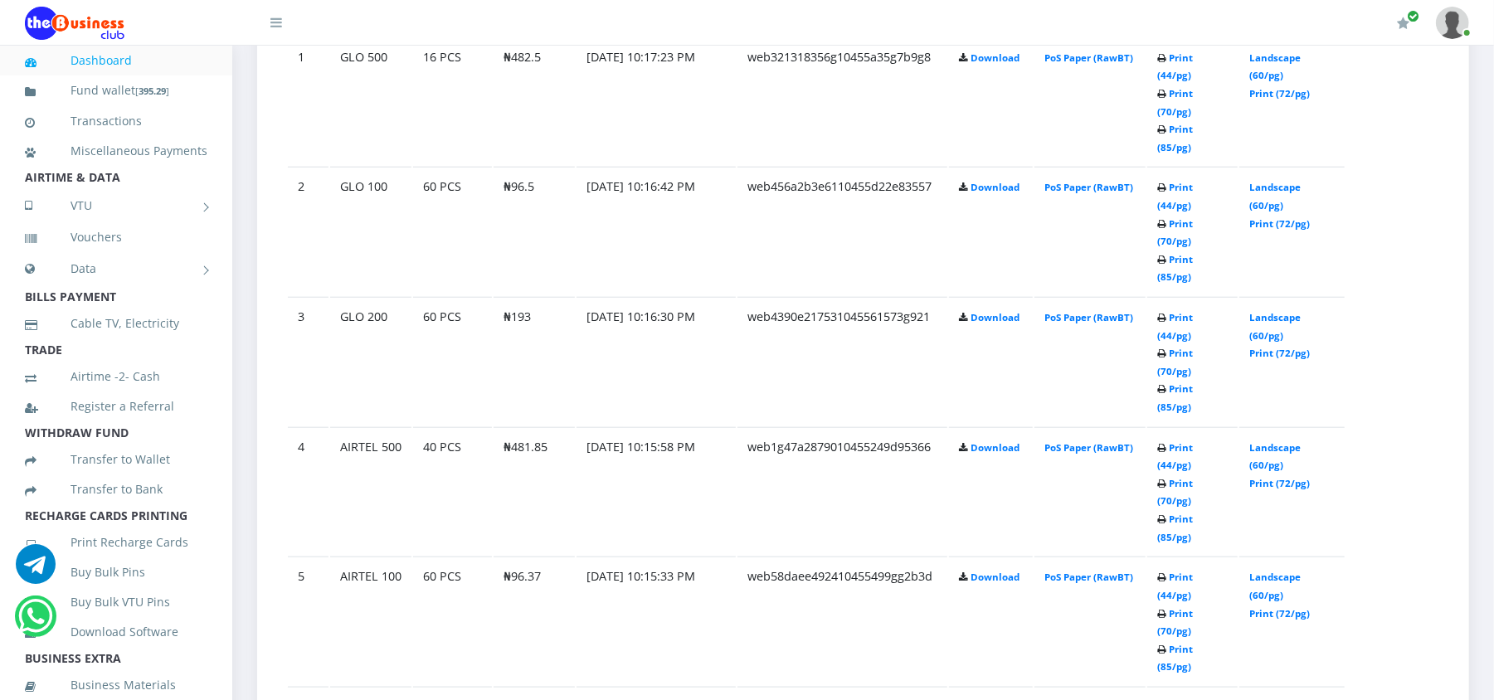
drag, startPoint x: 1199, startPoint y: 557, endPoint x: 1190, endPoint y: 557, distance: 9.1
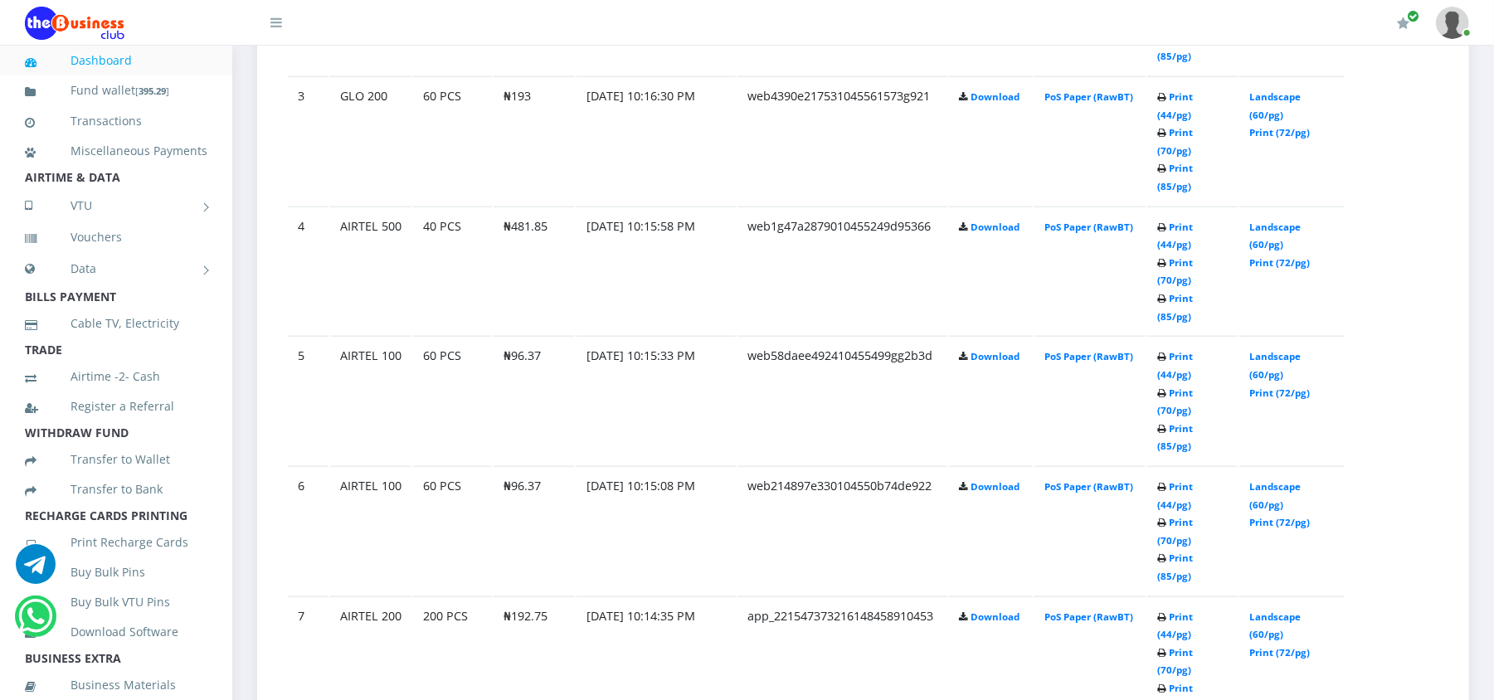
scroll to position [1238, 0]
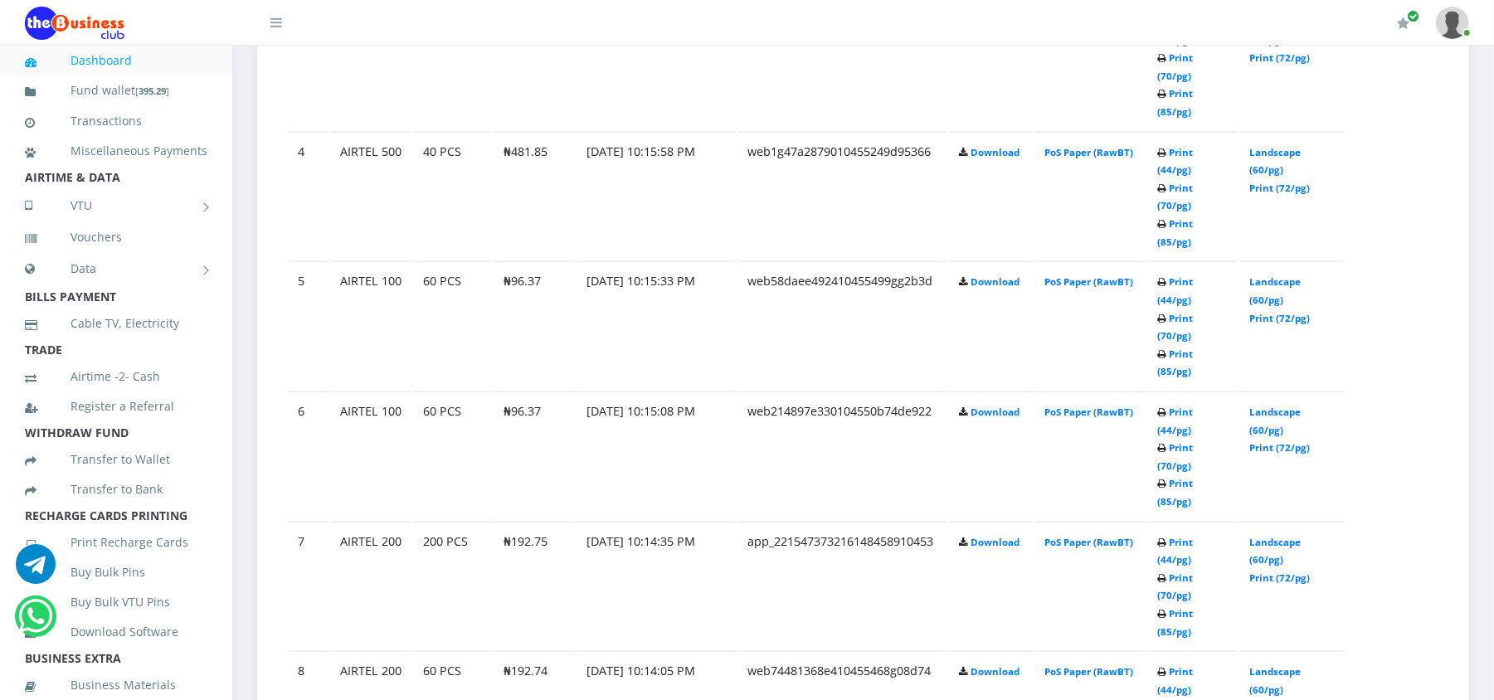
scroll to position [1327, 0]
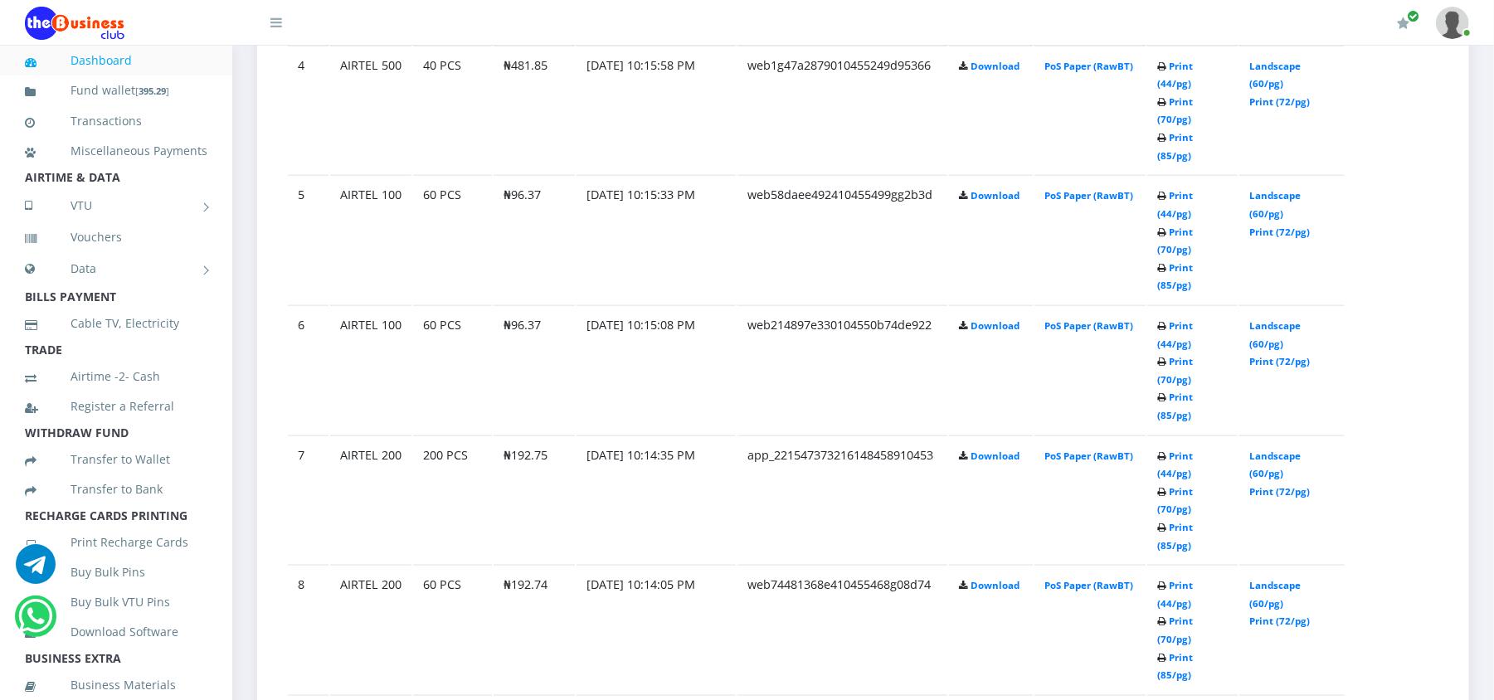
scroll to position [1415, 0]
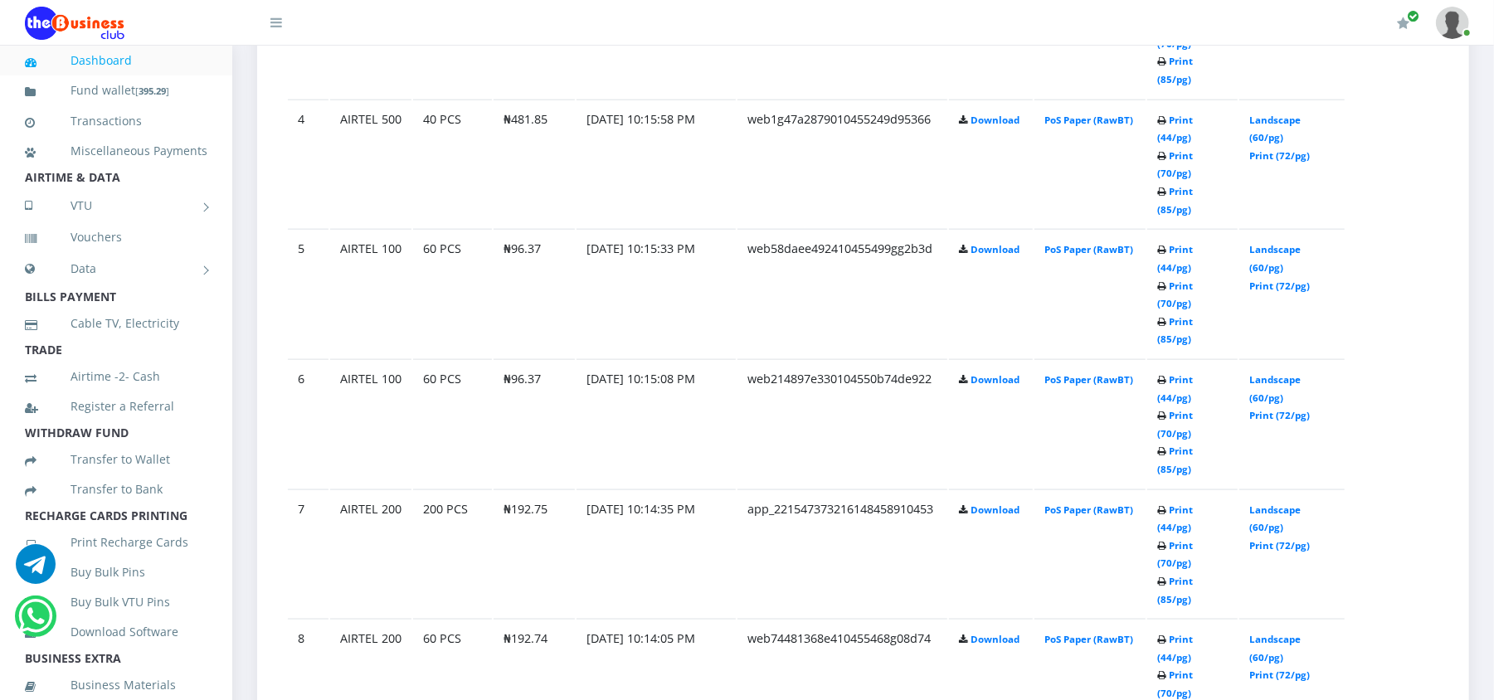
scroll to position [1415, 0]
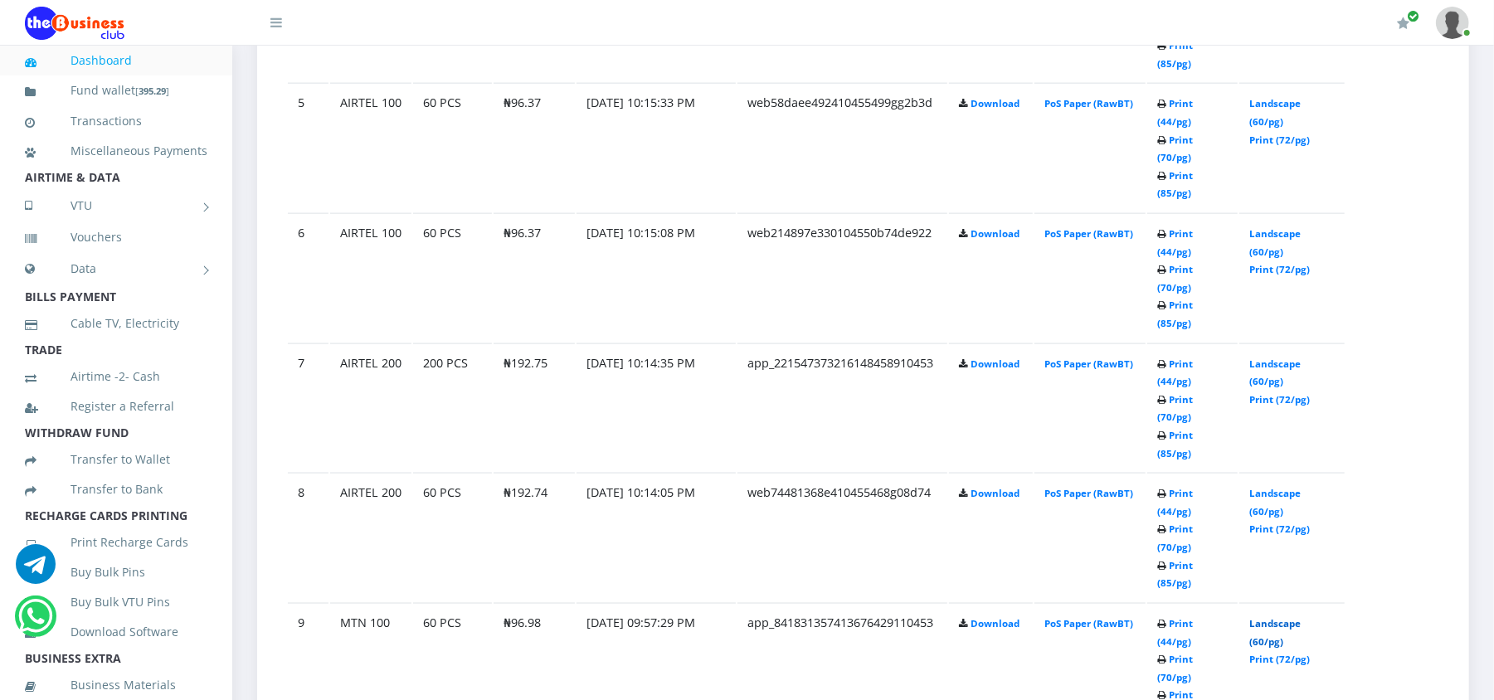
scroll to position [1415, 0]
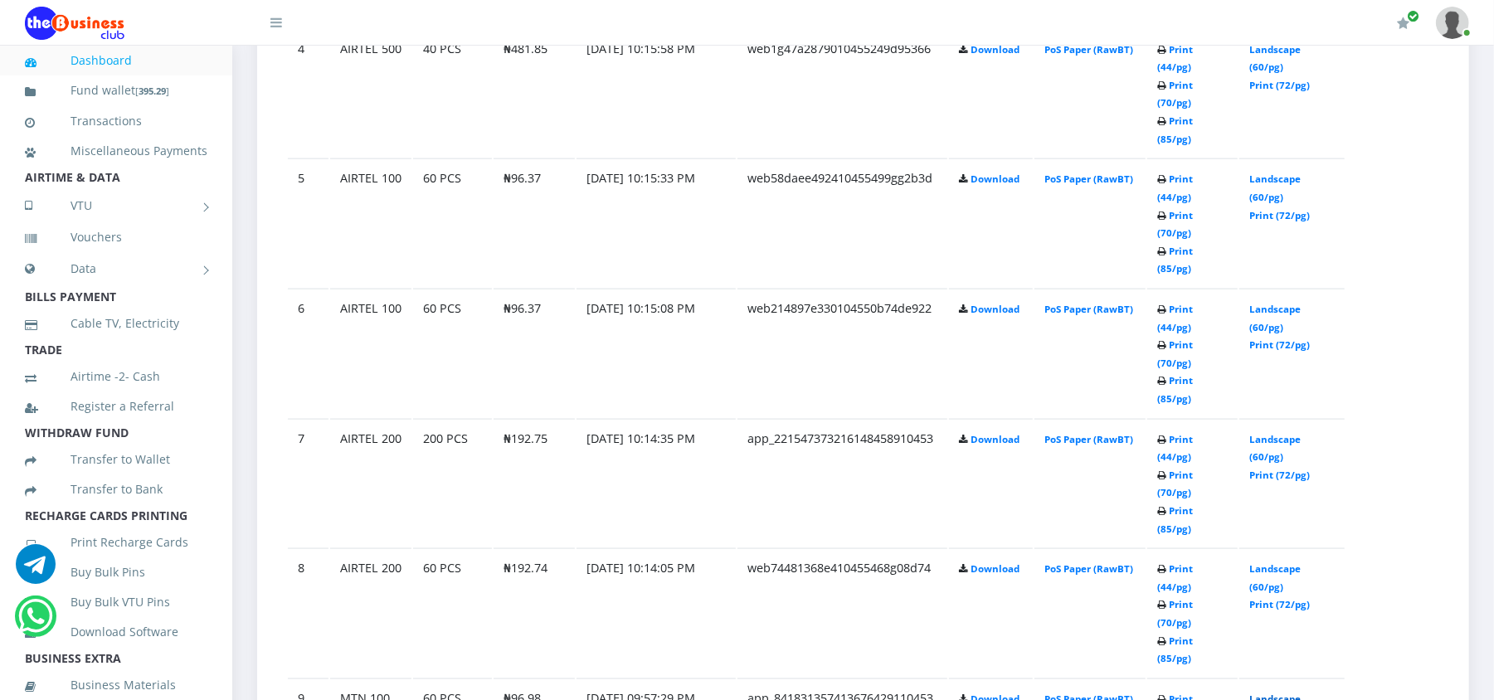
click at [1276, 693] on link "Landscape (60/pg)" at bounding box center [1274, 708] width 51 height 31
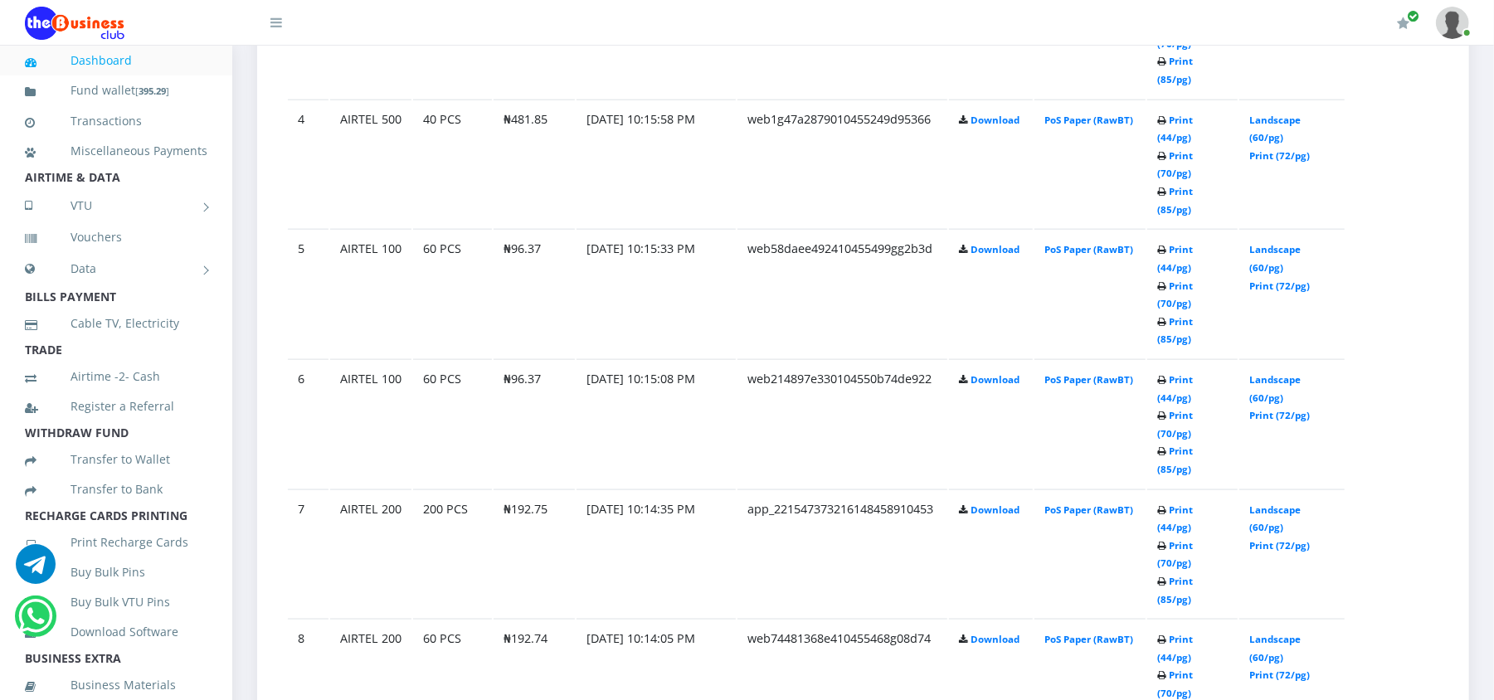
scroll to position [1415, 0]
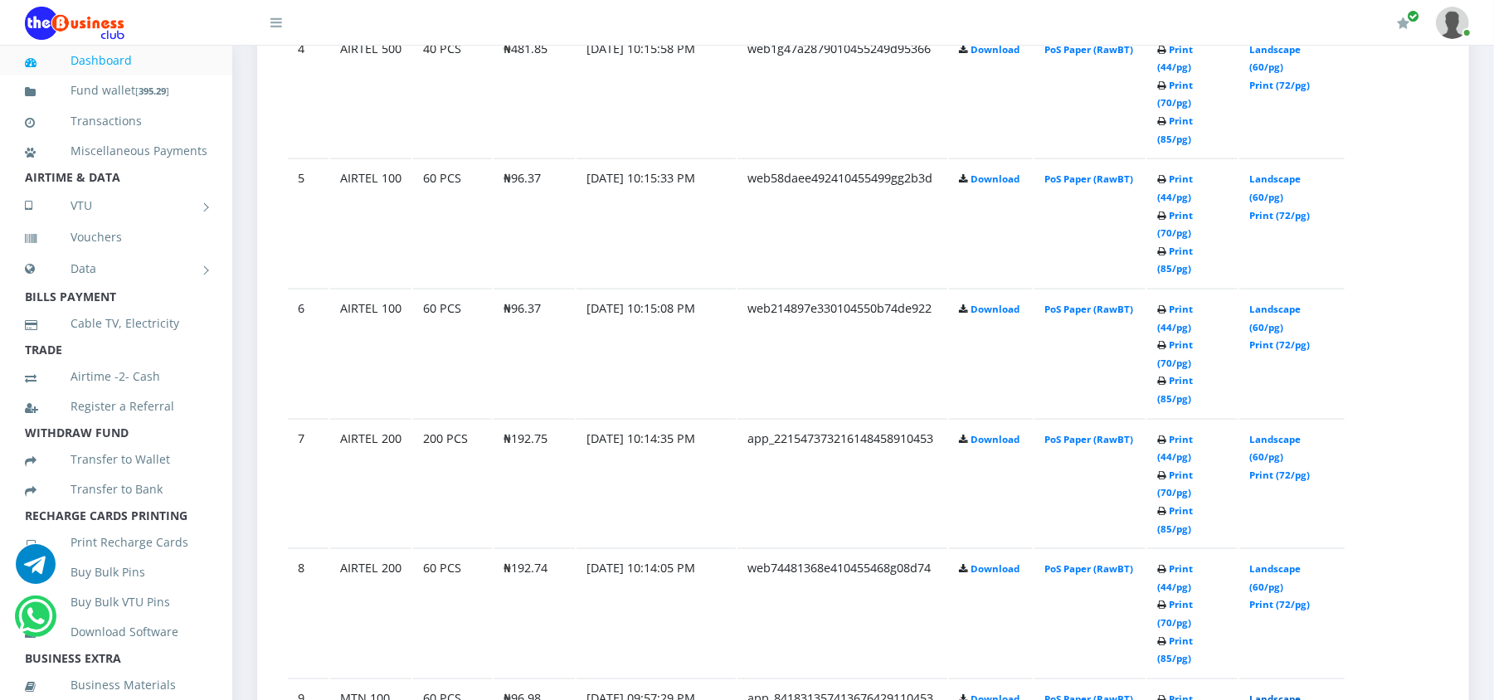
click at [1251, 693] on link "Landscape (60/pg)" at bounding box center [1274, 708] width 51 height 31
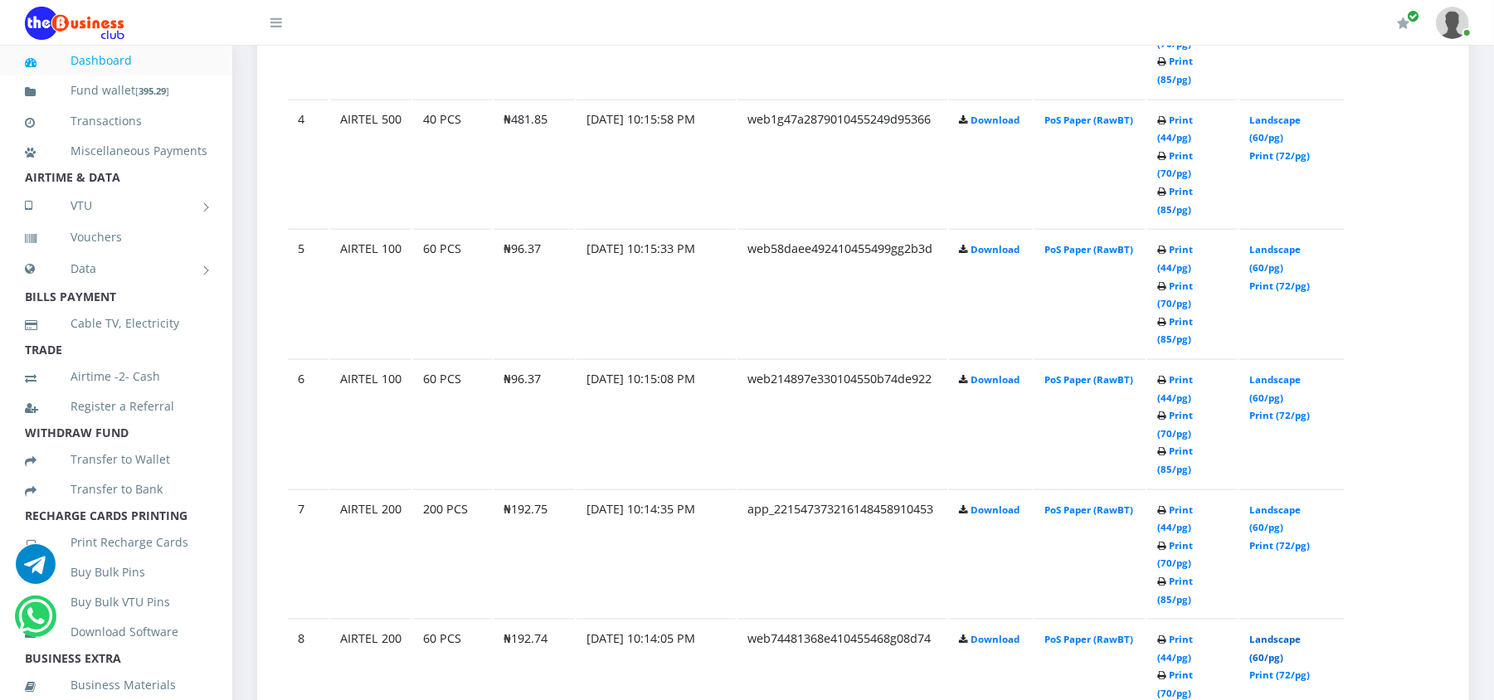
scroll to position [1415, 0]
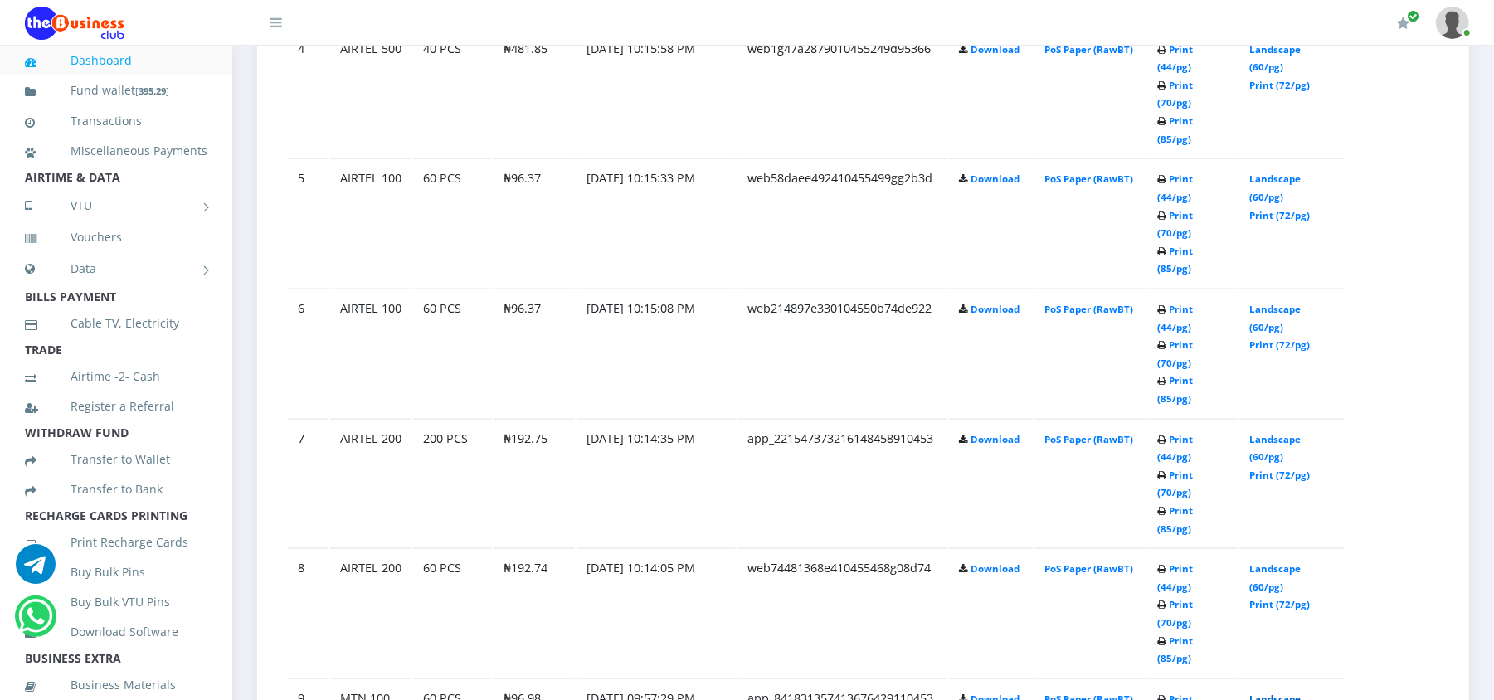
click at [1267, 693] on link "Landscape (60/pg)" at bounding box center [1274, 708] width 51 height 31
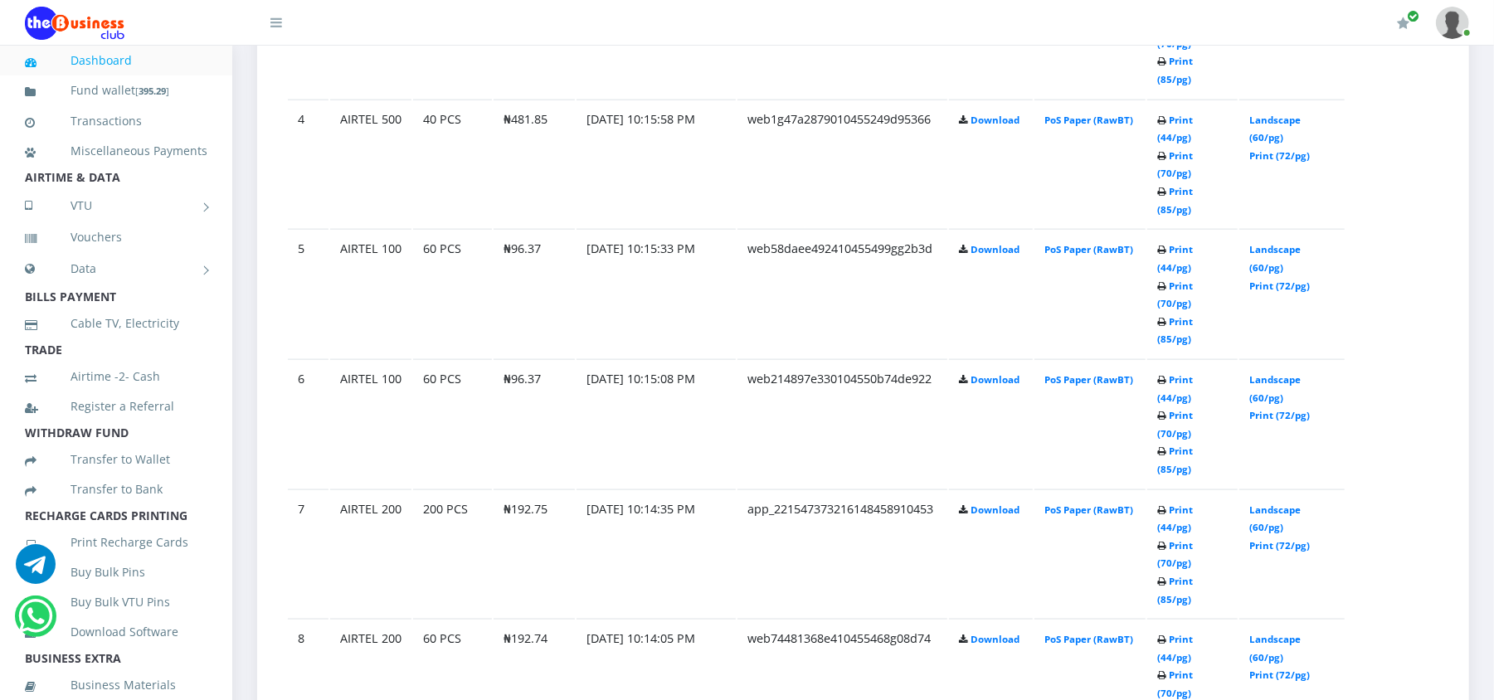
scroll to position [1415, 0]
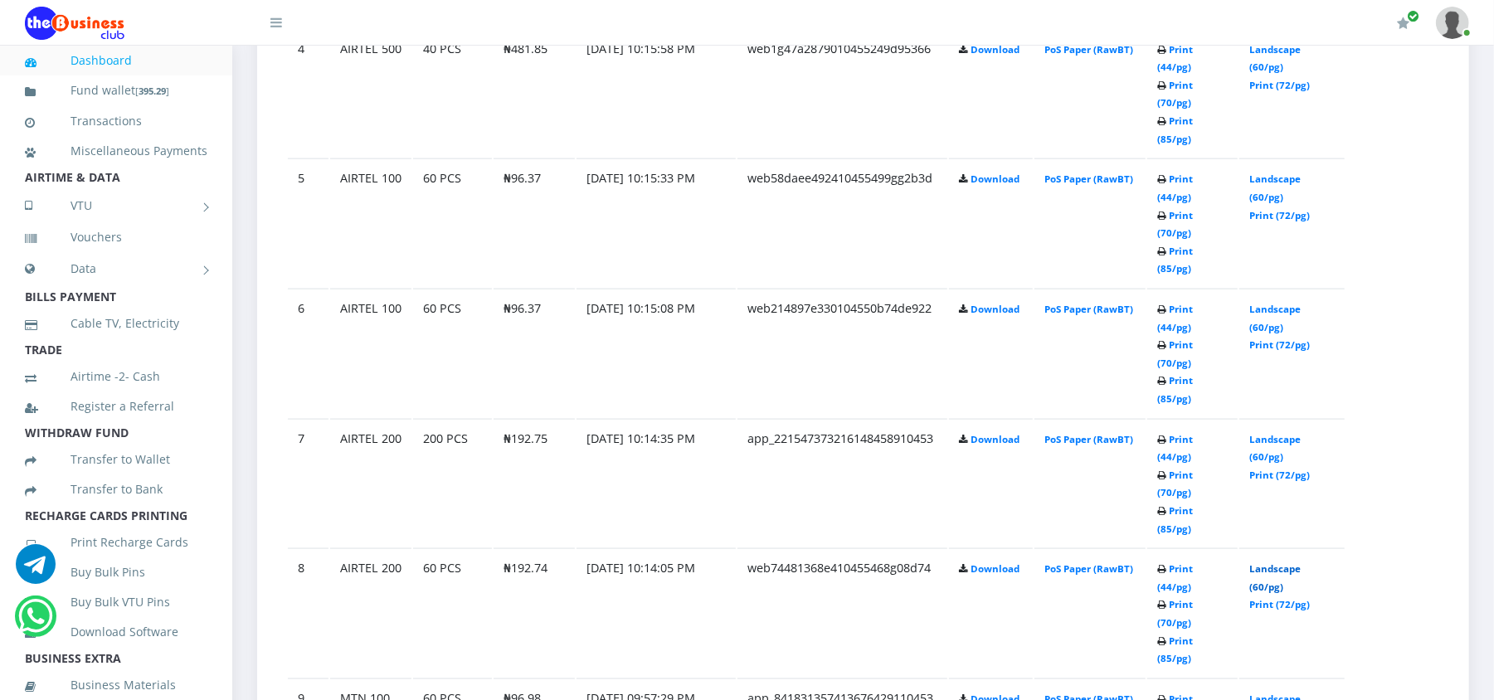
click at [1267, 562] on link "Landscape (60/pg)" at bounding box center [1274, 577] width 51 height 31
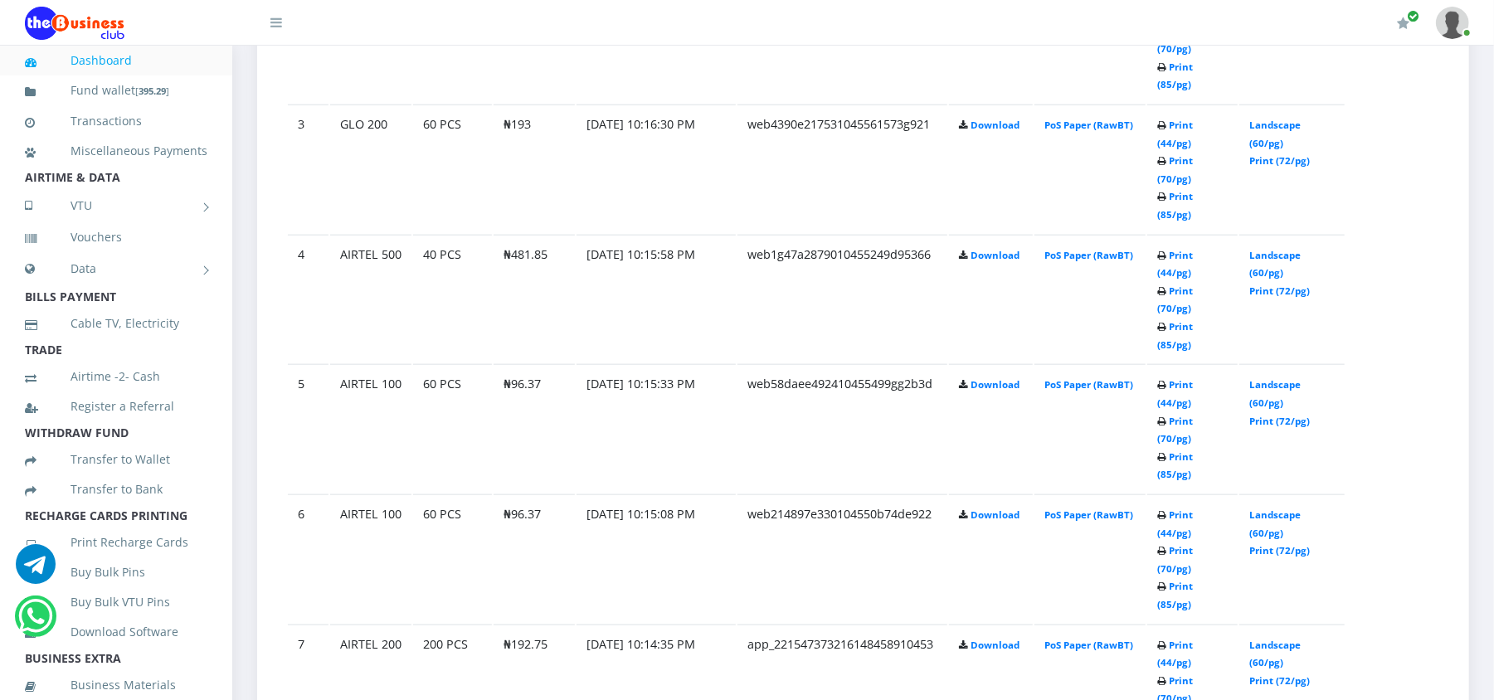
scroll to position [1194, 0]
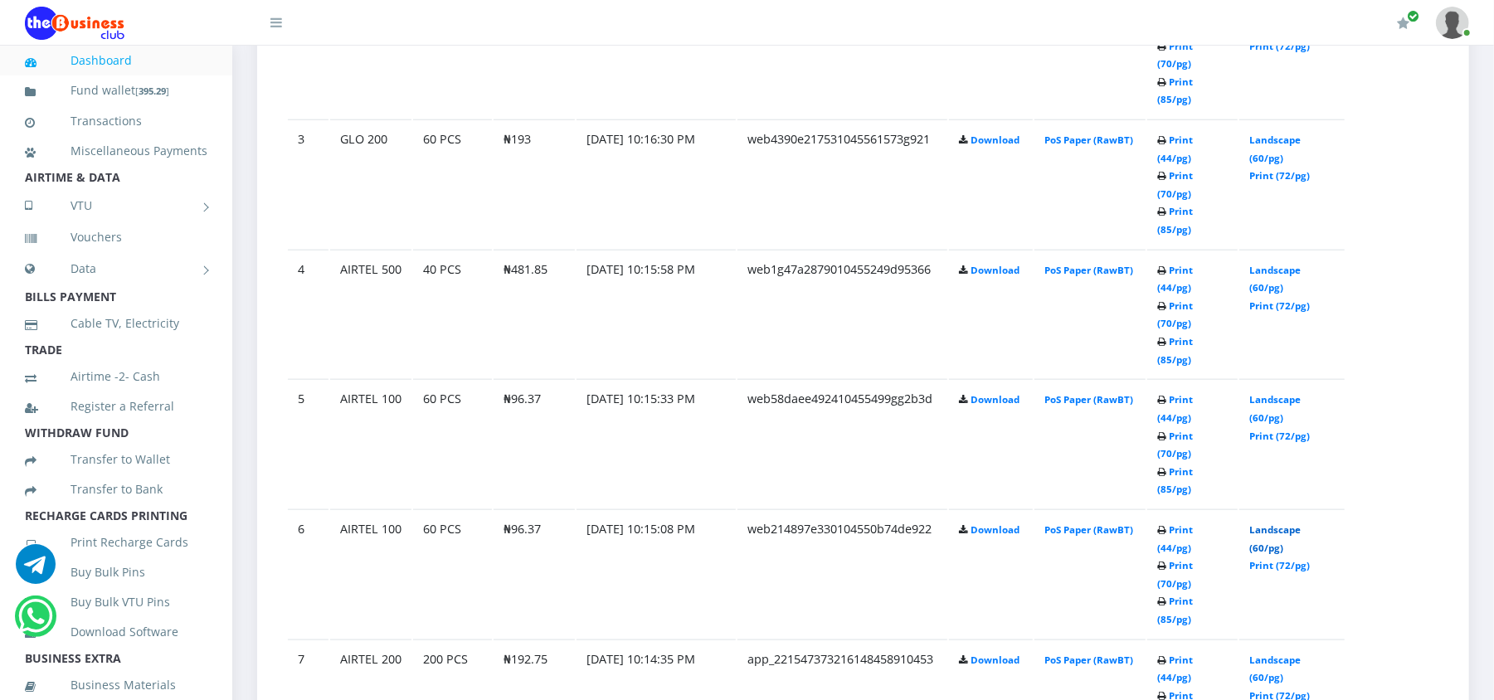
click at [1259, 523] on link "Landscape (60/pg)" at bounding box center [1274, 538] width 51 height 31
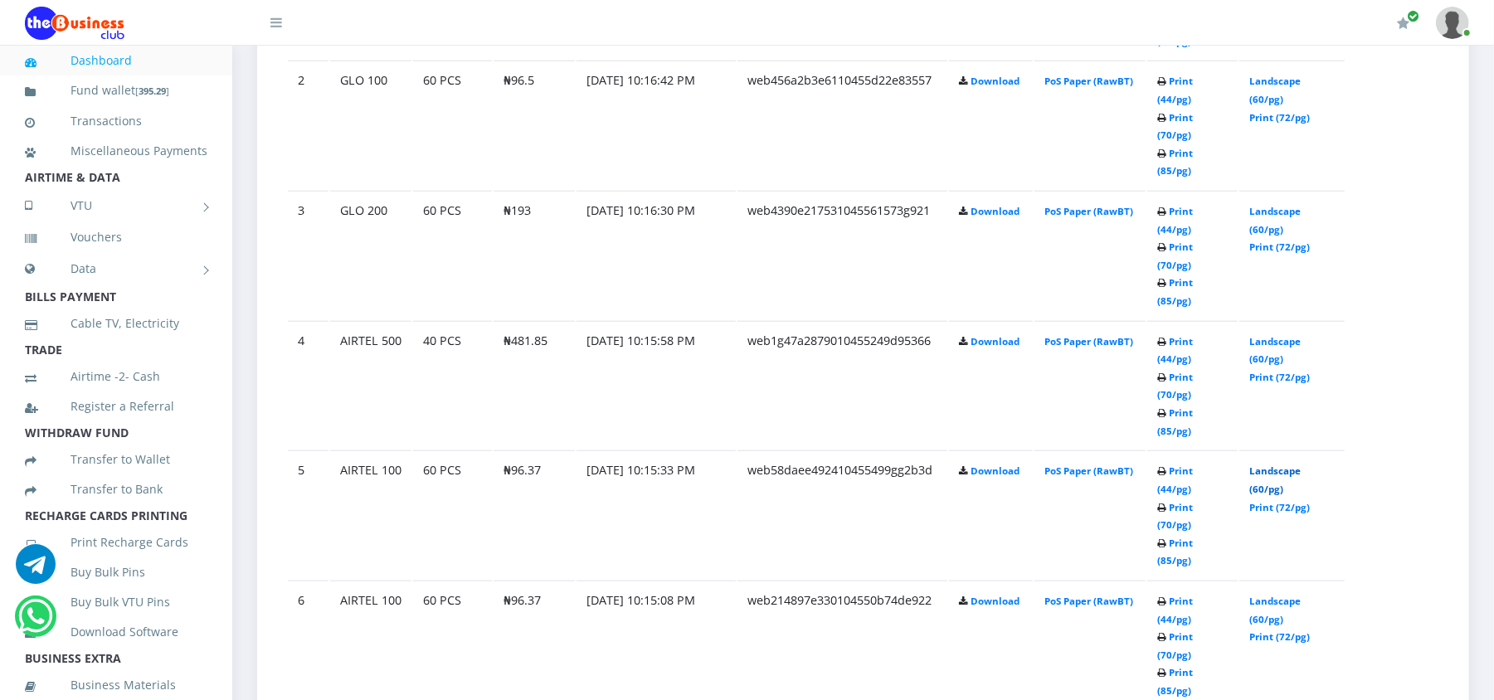
scroll to position [1194, 0]
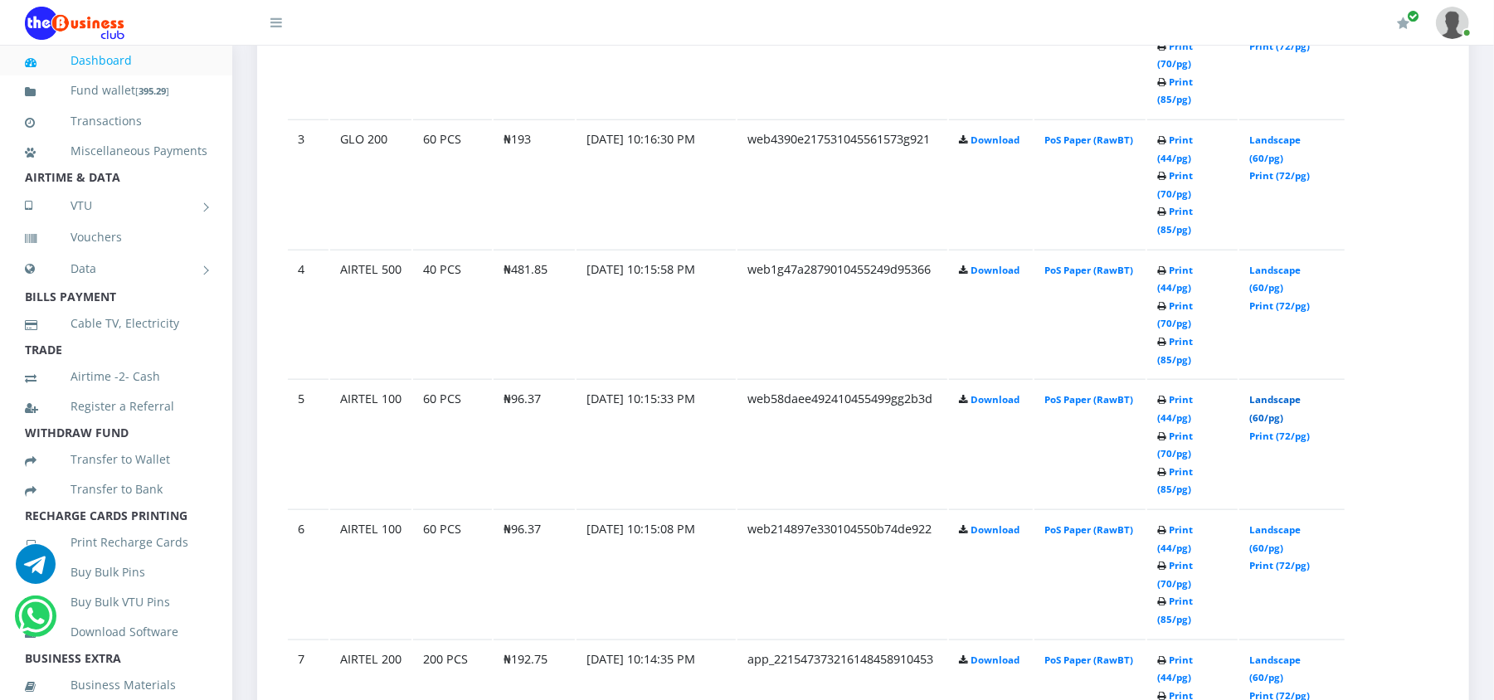
click at [1281, 393] on link "Landscape (60/pg)" at bounding box center [1274, 408] width 51 height 31
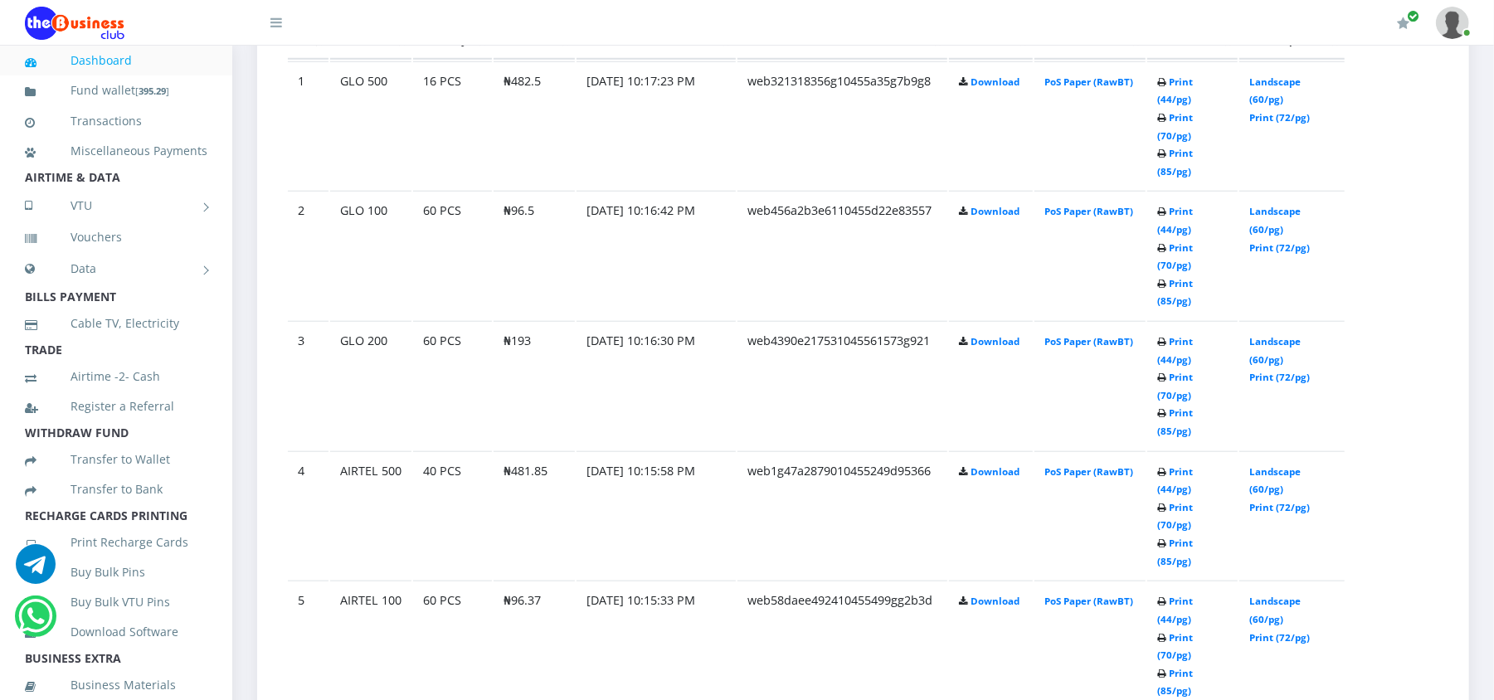
scroll to position [973, 0]
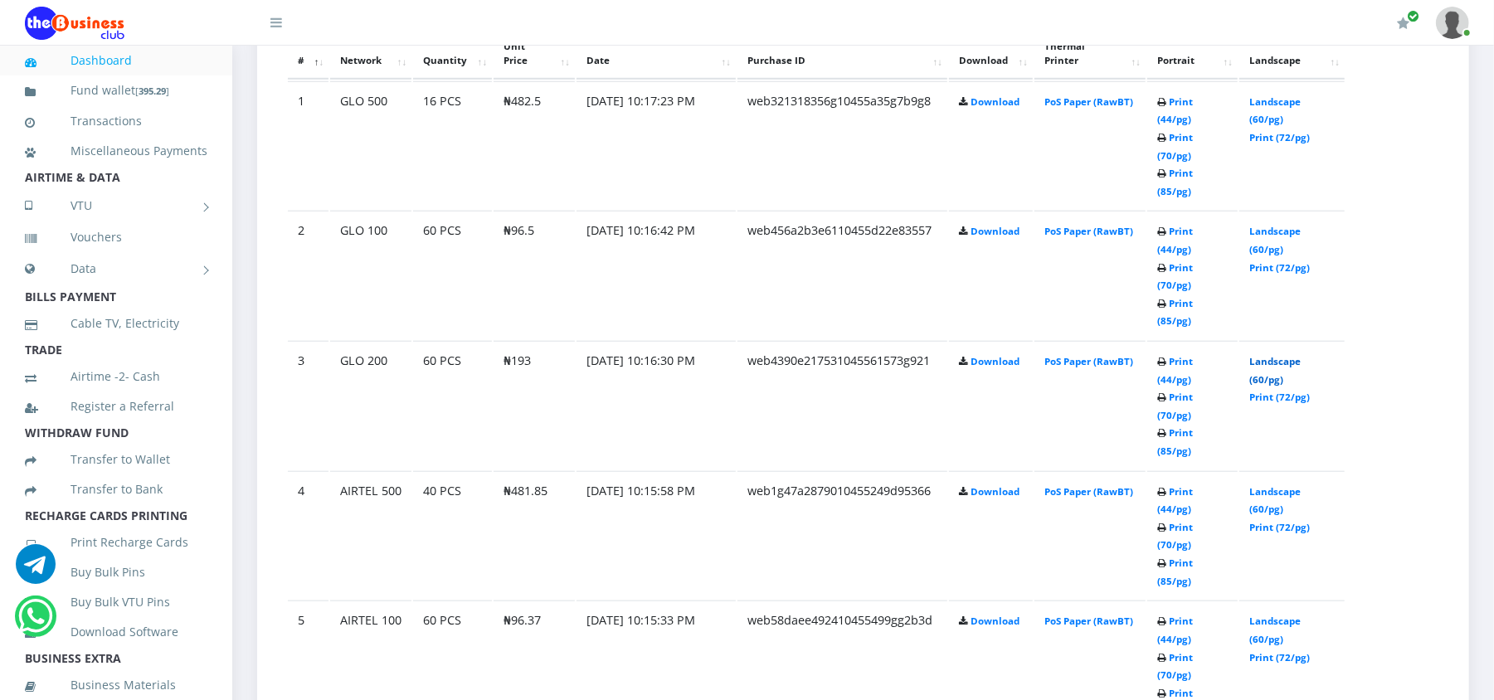
click at [1258, 355] on link "Landscape (60/pg)" at bounding box center [1274, 370] width 51 height 31
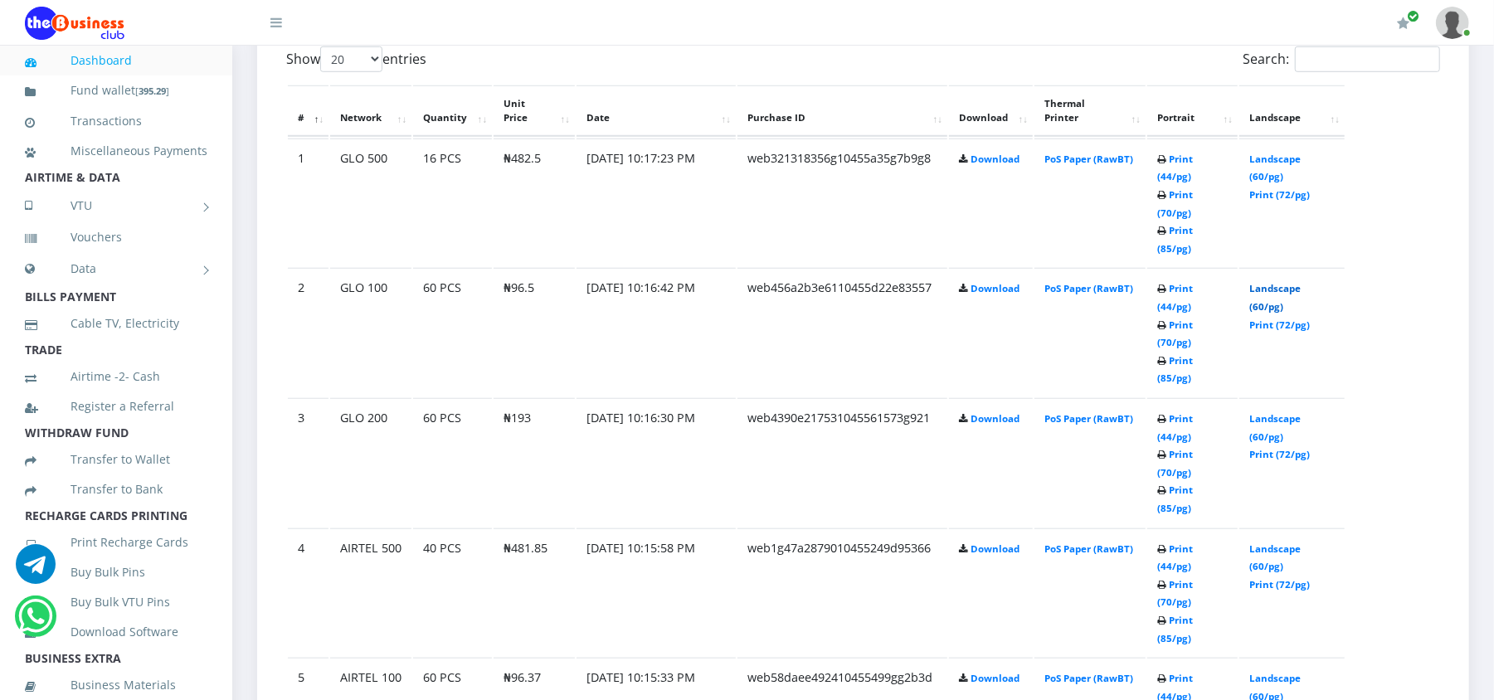
click at [1253, 282] on link "Landscape (60/pg)" at bounding box center [1274, 297] width 51 height 31
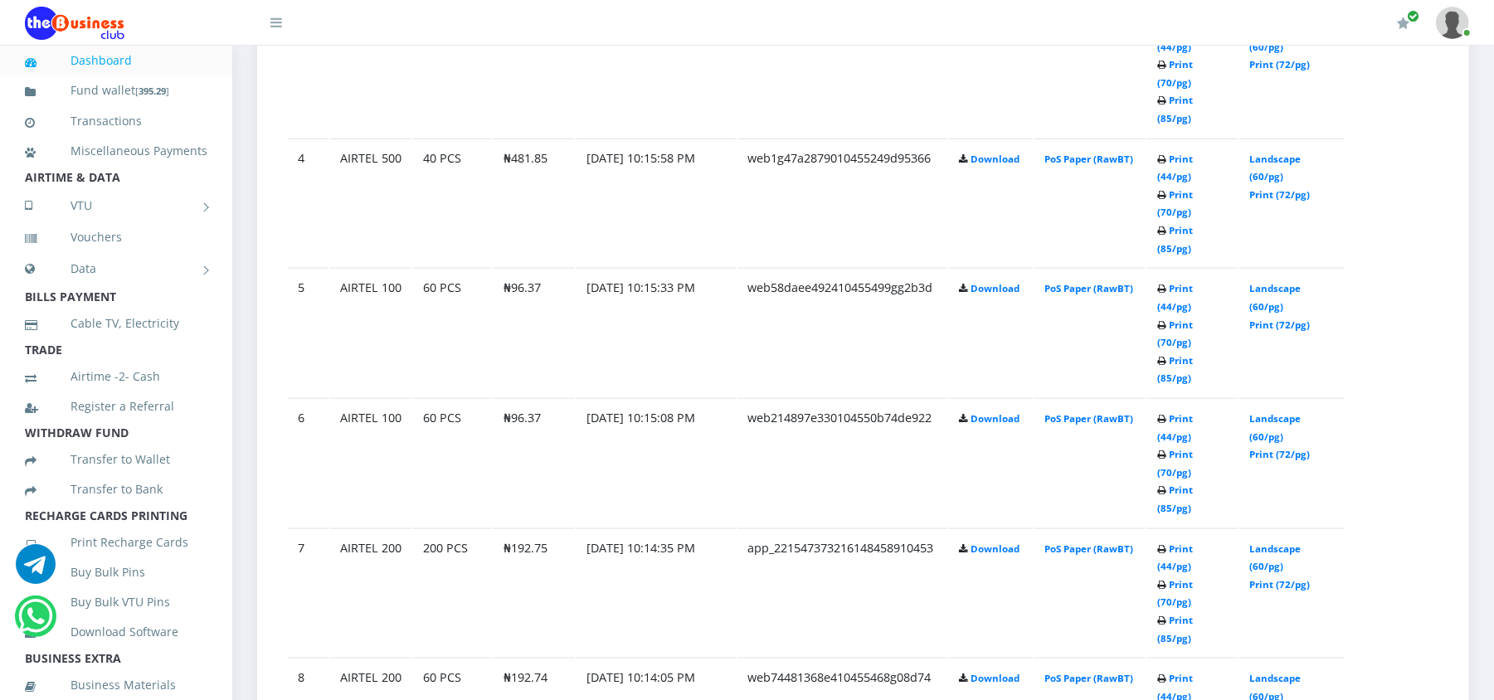
scroll to position [1358, 0]
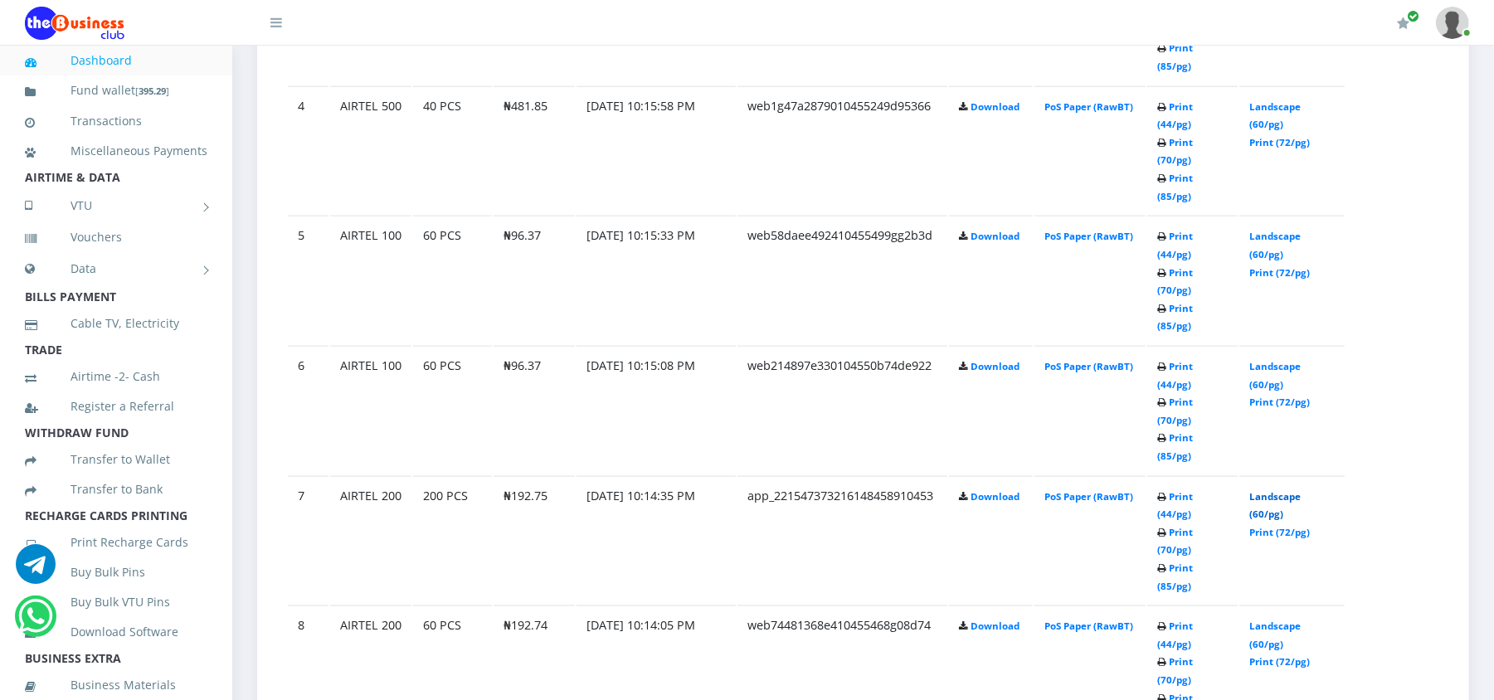
click at [1269, 490] on link "Landscape (60/pg)" at bounding box center [1274, 505] width 51 height 31
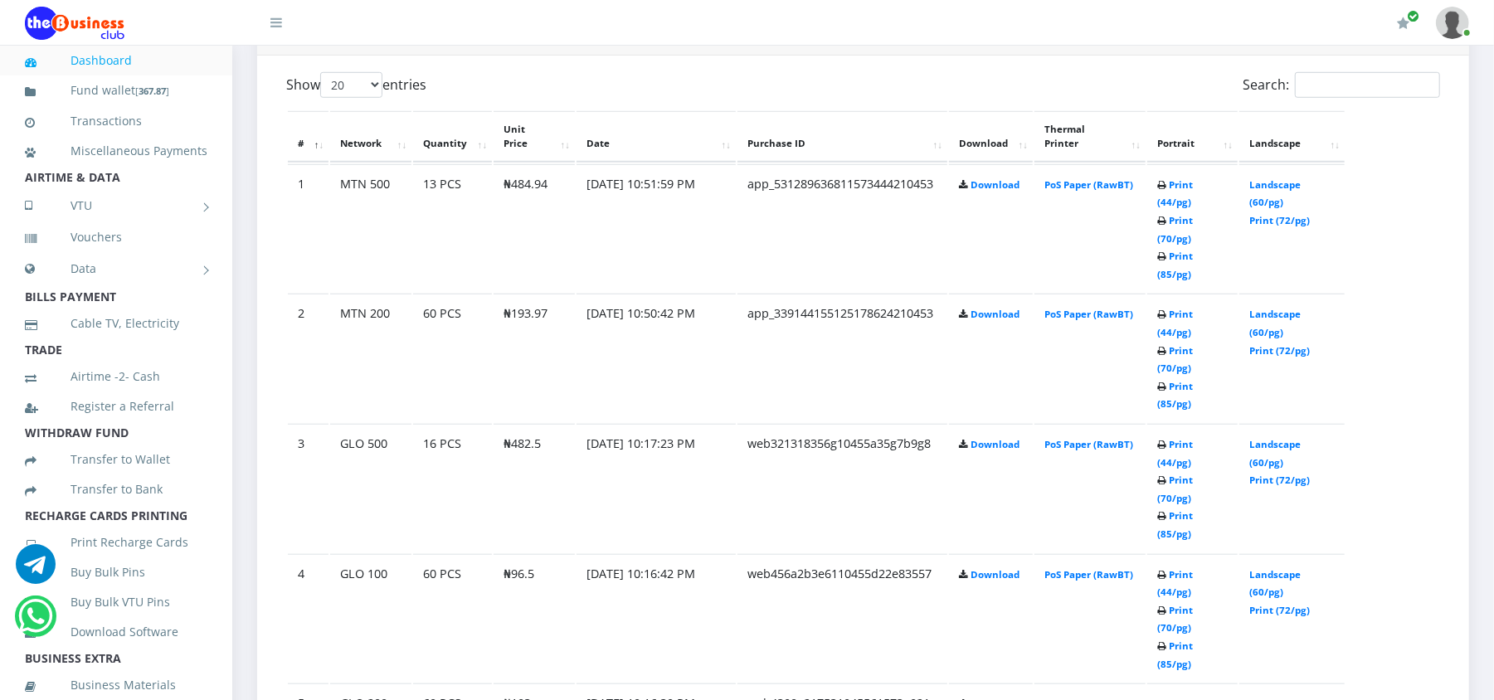
scroll to position [889, 0]
click at [1189, 187] on link "Print (44/pg)" at bounding box center [1175, 194] width 36 height 31
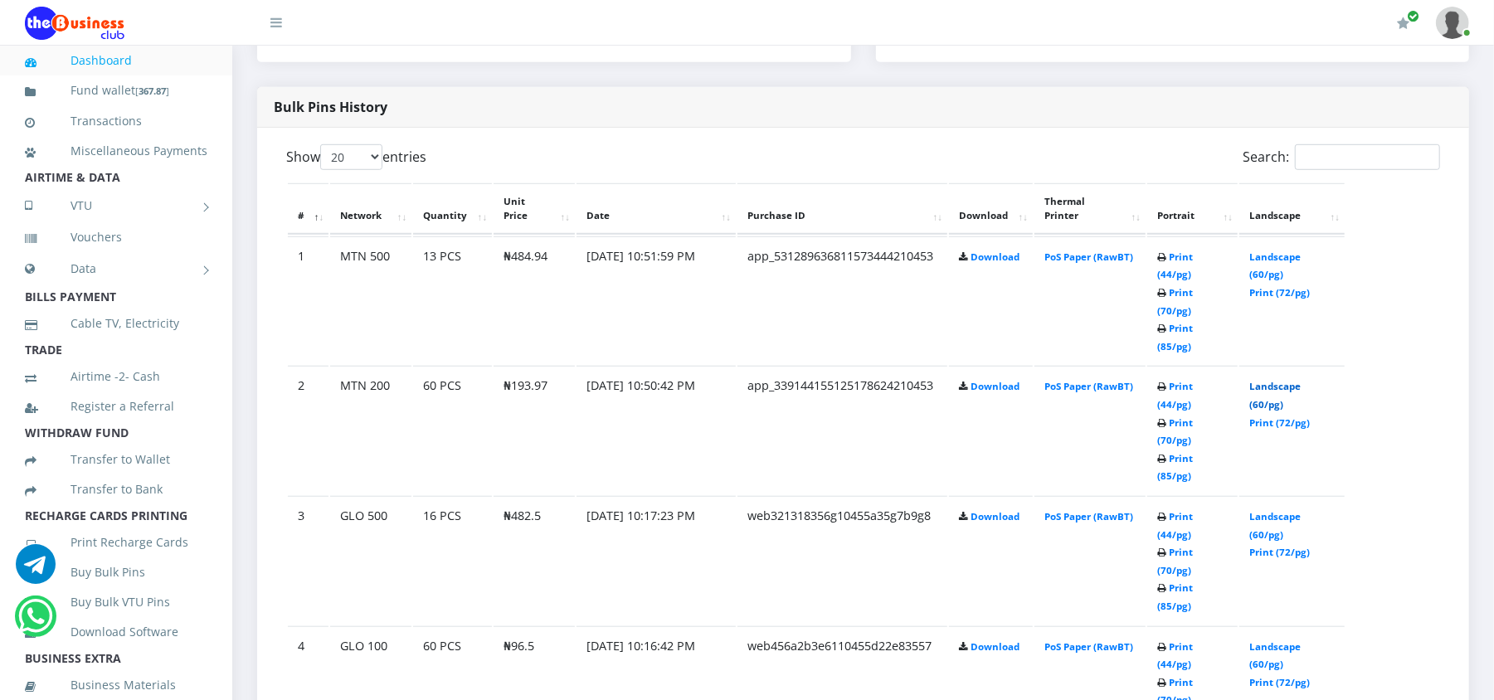
click at [1281, 380] on link "Landscape (60/pg)" at bounding box center [1274, 395] width 51 height 31
click at [1175, 255] on link "Print (44/pg)" at bounding box center [1175, 266] width 36 height 31
